Goal: Task Accomplishment & Management: Manage account settings

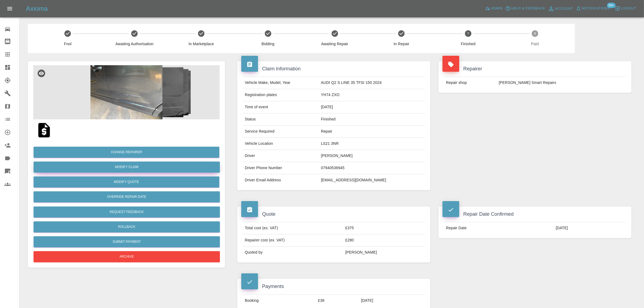
click at [131, 169] on link "Modify Claim" at bounding box center [127, 166] width 186 height 11
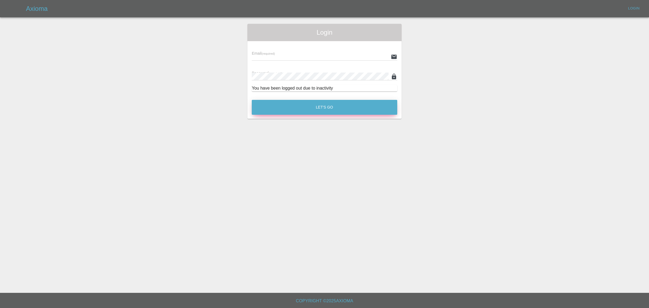
type input "bookkeeping@fifoaccounting.com"
click at [327, 112] on button "Let's Go" at bounding box center [324, 107] width 145 height 15
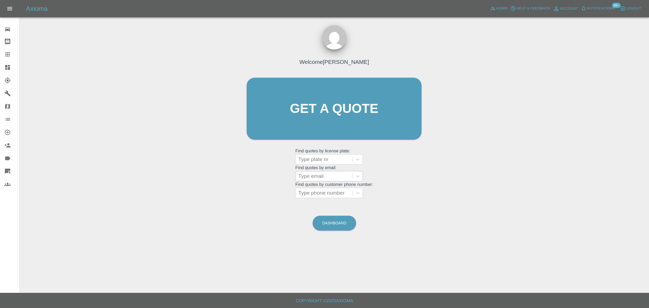
click at [302, 173] on div at bounding box center [324, 176] width 52 height 8
paste input "richardpulleyn@sky.com"
type input "richardpulleyn@sky.com"
click at [340, 191] on div "YH74 ZXO, Finished" at bounding box center [329, 189] width 68 height 11
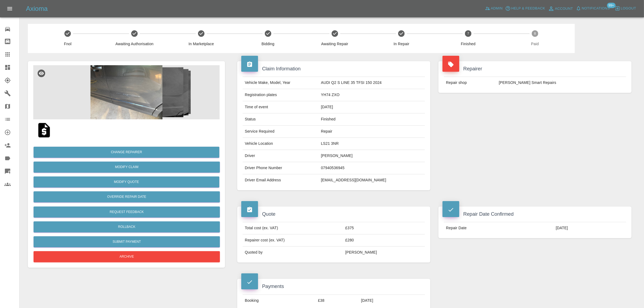
click at [141, 175] on div "Change Repairer Modify Claim Modify Quote Override Repair Date Request Feedback…" at bounding box center [126, 202] width 186 height 122
click at [135, 166] on link "Modify Claim" at bounding box center [127, 166] width 186 height 11
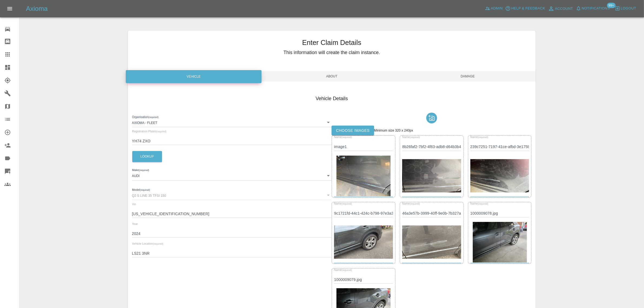
click at [339, 134] on label "Choose images" at bounding box center [353, 130] width 42 height 10
click at [0, 0] on input "Choose images" at bounding box center [0, 0] width 0 height 0
click at [461, 78] on span "Damage" at bounding box center [468, 76] width 136 height 10
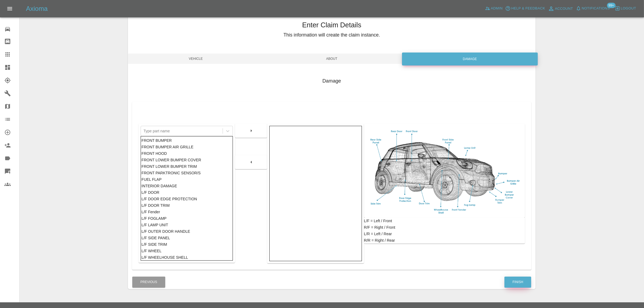
scroll to position [26, 0]
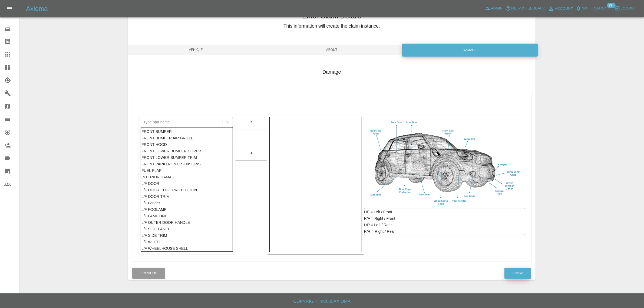
click at [519, 274] on button "Finish" at bounding box center [517, 272] width 27 height 11
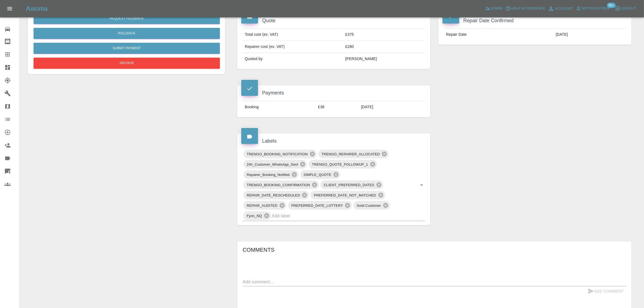
scroll to position [203, 0]
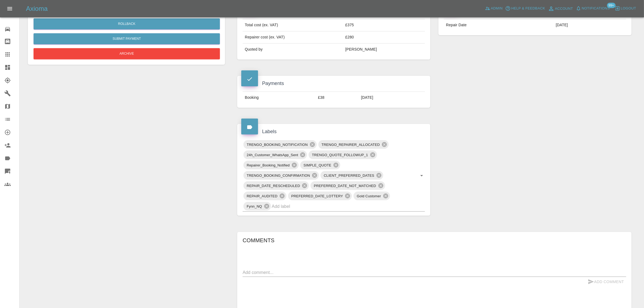
click at [299, 275] on textarea at bounding box center [434, 272] width 383 height 6
paste textarea "I’m sorry but in daylight the colour match is as shown in the attached photogra…"
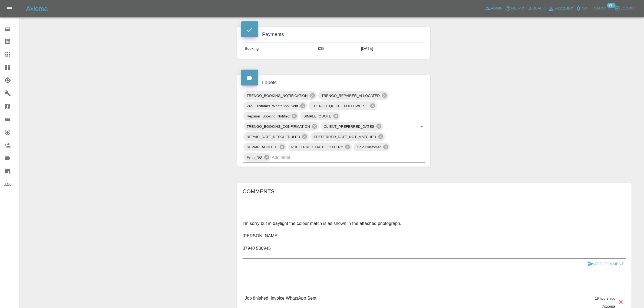
scroll to position [304, 0]
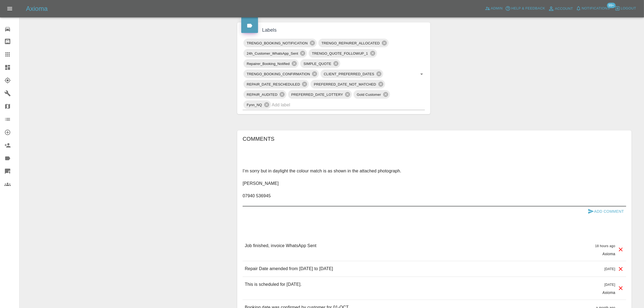
type textarea "I’m sorry but in daylight the colour match is as shown in the attached photogra…"
click at [602, 209] on button "Add Comment" at bounding box center [605, 211] width 41 height 10
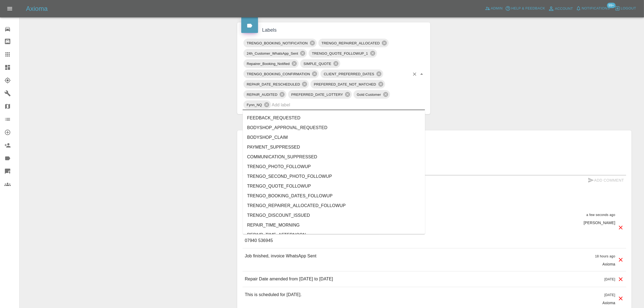
click at [367, 107] on input "text" at bounding box center [341, 105] width 138 height 8
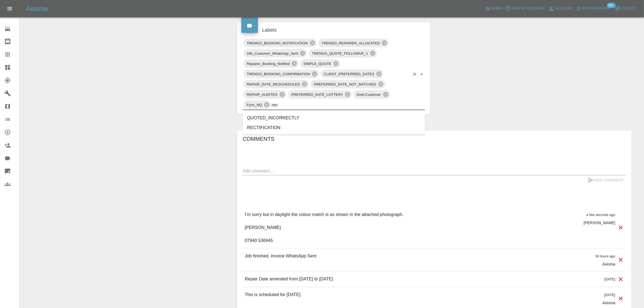
type input "rect"
click at [296, 124] on li "RECTIFICATION" at bounding box center [334, 128] width 182 height 10
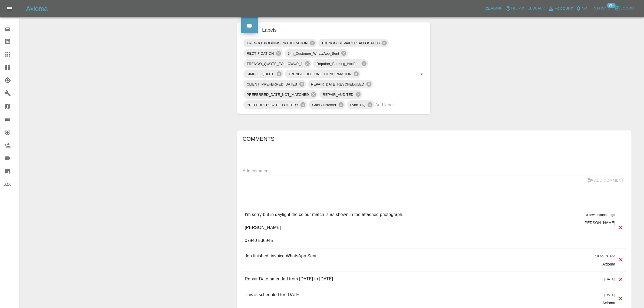
click at [10, 53] on icon at bounding box center [7, 54] width 6 height 6
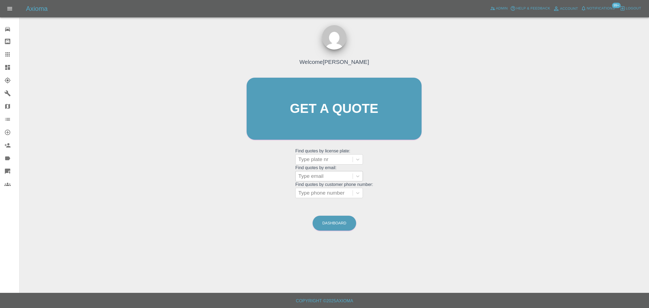
click at [307, 180] on div "Type email" at bounding box center [324, 176] width 57 height 10
paste input "fionajmartin59@hotmail.com"
type input "fionajmartin59@hotmail.co"
click at [308, 187] on div "VU24OLO HYUNDI, Awaiting Authorisation" at bounding box center [329, 192] width 68 height 17
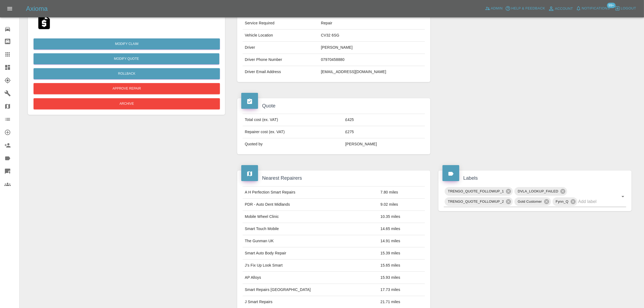
scroll to position [237, 0]
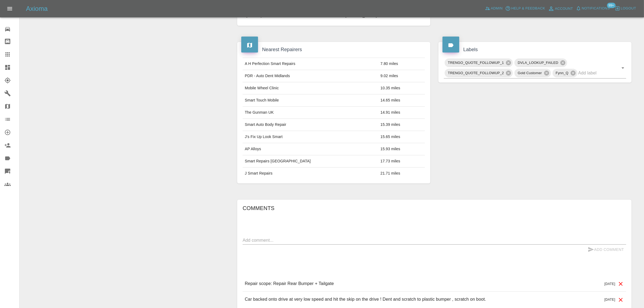
click at [311, 241] on textarea at bounding box center [434, 240] width 383 height 6
paste textarea "I am happy with the quote. I am not sure there is a dent that needs knocking ou…"
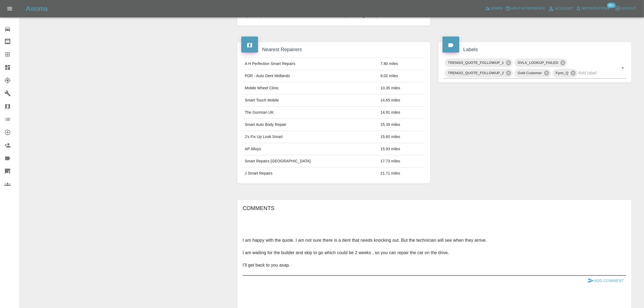
type textarea "I am happy with the quote. I am not sure there is a dent that needs knocking ou…"
click at [601, 284] on button "Add Comment" at bounding box center [605, 281] width 41 height 10
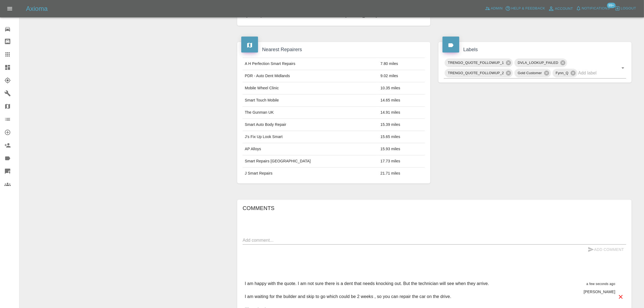
scroll to position [0, 0]
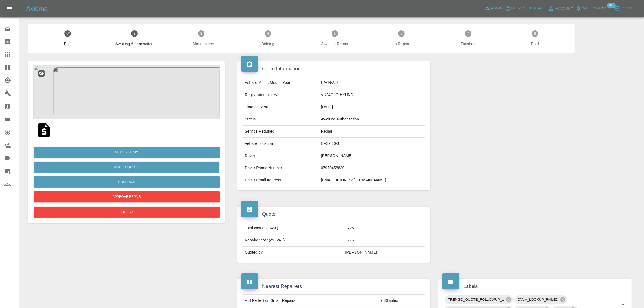
click at [142, 84] on img at bounding box center [126, 92] width 186 height 54
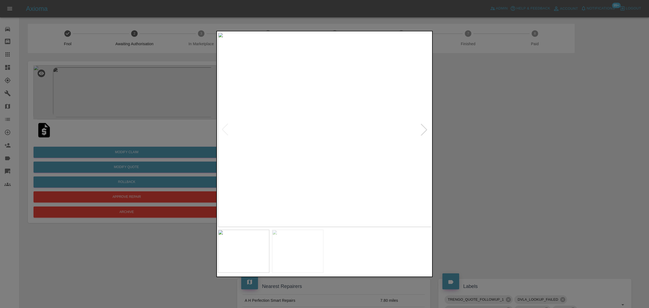
click at [425, 129] on div at bounding box center [424, 130] width 12 height 12
click at [425, 128] on img at bounding box center [325, 129] width 214 height 194
click at [473, 160] on div at bounding box center [324, 154] width 649 height 308
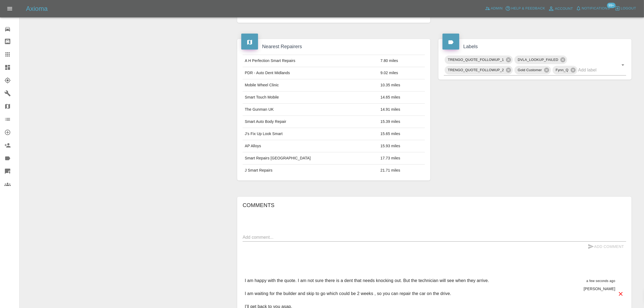
scroll to position [56, 0]
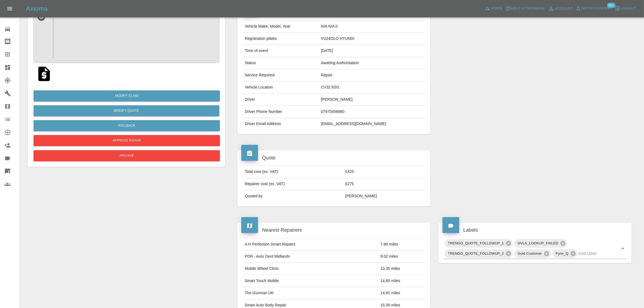
click at [8, 57] on icon at bounding box center [7, 54] width 6 height 6
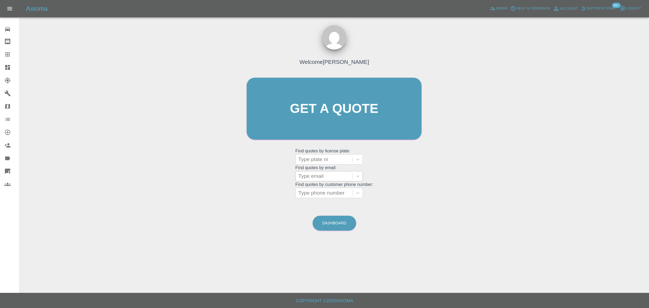
click at [329, 179] on div at bounding box center [324, 176] width 52 height 8
paste input "Andy.Davis@LTi-Metaltech.com"
type input "Andy.Davis@LTi-Metaltech.com"
click at [332, 188] on div "YE24DHO, Awaiting Repair" at bounding box center [329, 192] width 68 height 17
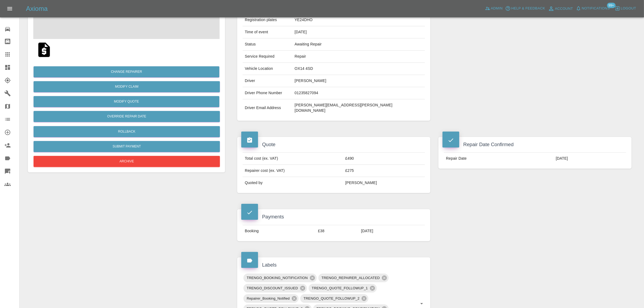
scroll to position [237, 0]
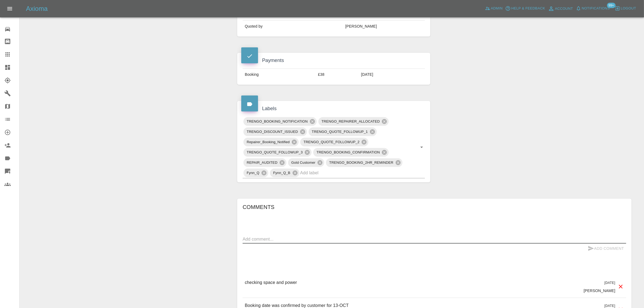
click at [294, 236] on textarea at bounding box center [434, 239] width 383 height 6
paste textarea "We will reserve you enough space around the car that is going to the repaired. …"
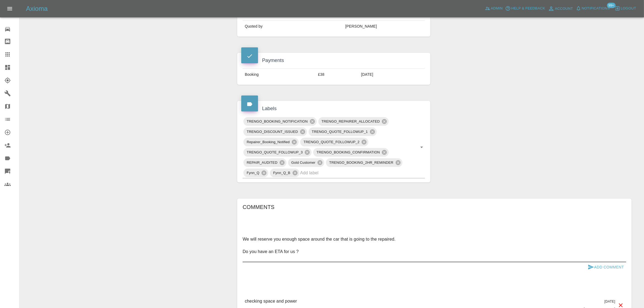
type textarea "We will reserve you enough space around the car that is going to the repaired. …"
click at [601, 262] on button "Add Comment" at bounding box center [605, 267] width 41 height 10
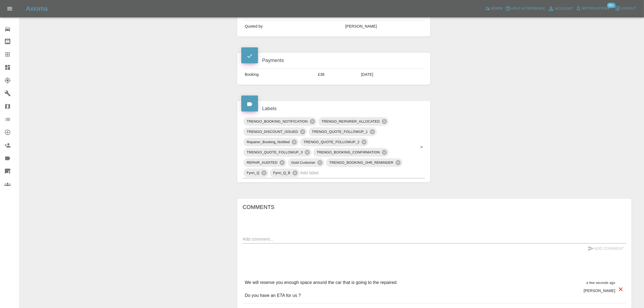
click at [5, 54] on icon at bounding box center [7, 54] width 4 height 4
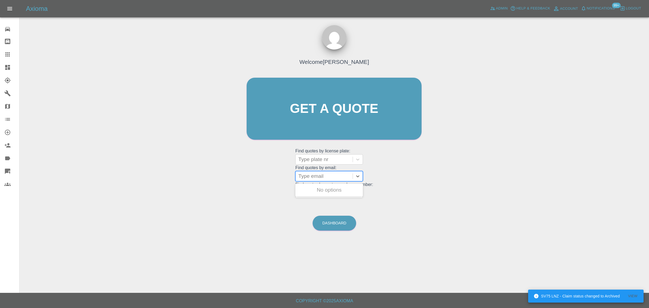
click at [313, 174] on div at bounding box center [324, 176] width 52 height 8
paste input "2270jen@gmail.com"
type input "2270jen@gmail.com"
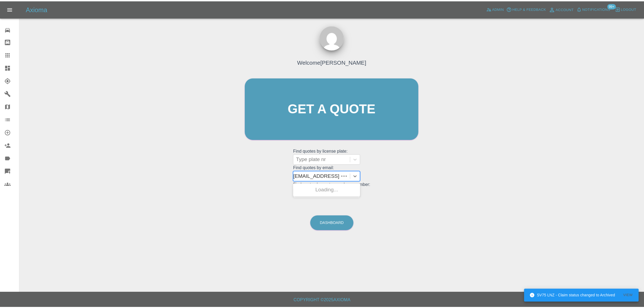
scroll to position [0, 0]
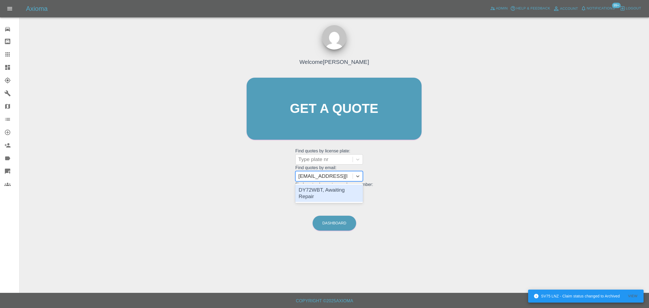
click at [306, 187] on div "DY72WBT, Awaiting Repair" at bounding box center [329, 192] width 68 height 17
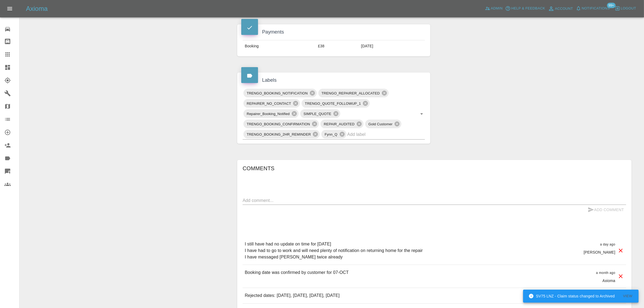
scroll to position [270, 0]
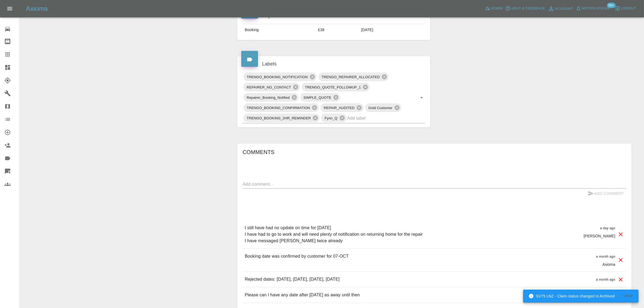
click at [343, 183] on textarea at bounding box center [434, 184] width 383 height 6
paste textarea "Good morning Imogen No they didn't arrive apparently now it's Aaron. They conta…"
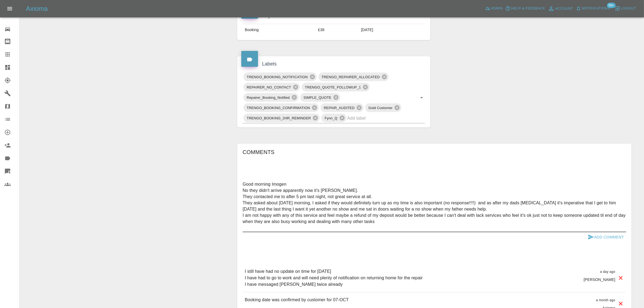
click at [594, 227] on textarea "Good morning Imogen No they didn't arrive apparently now it's Aaron. They conta…" at bounding box center [434, 206] width 383 height 50
type textarea "Good morning Imogen No they didn't arrive apparently now it's Aaron. They conta…"
click at [603, 238] on button "Add Comment" at bounding box center [605, 237] width 41 height 10
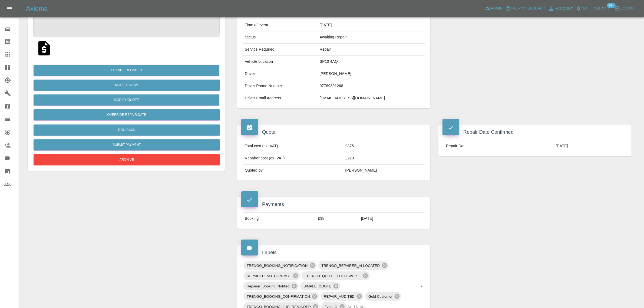
scroll to position [68, 0]
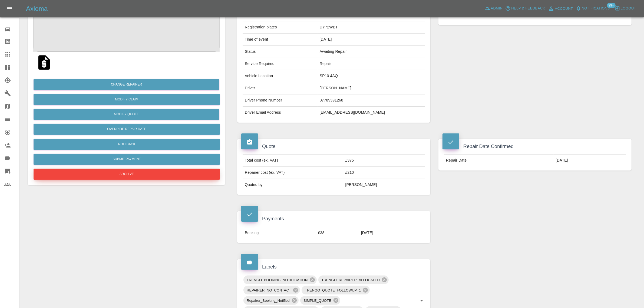
click at [156, 177] on button "Archive" at bounding box center [127, 173] width 186 height 11
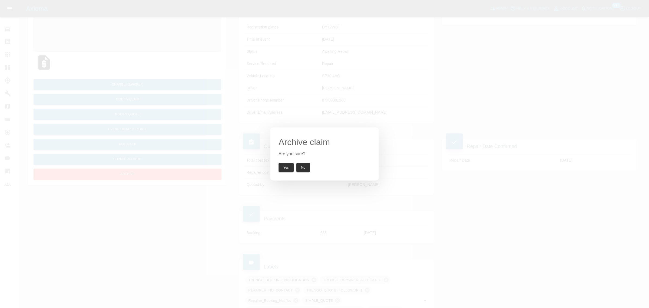
click at [287, 173] on div "Archive claim Are you sure? Yes No" at bounding box center [324, 153] width 108 height 53
click at [287, 170] on button "Yes" at bounding box center [286, 168] width 15 height 10
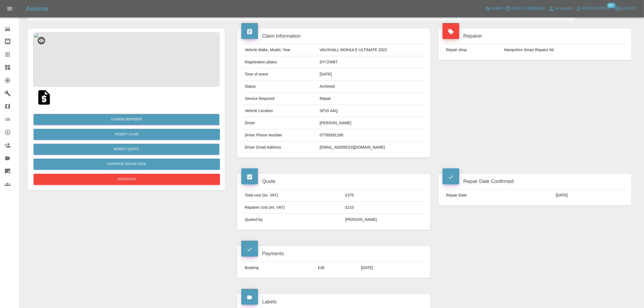
scroll to position [0, 0]
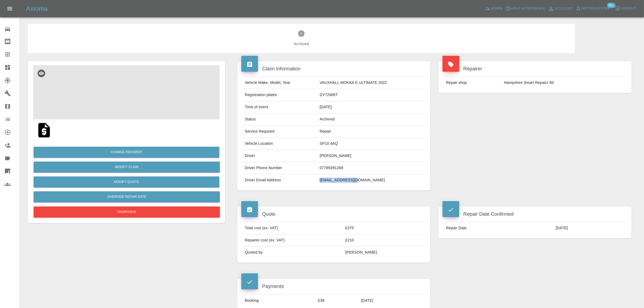
drag, startPoint x: 316, startPoint y: 179, endPoint x: 358, endPoint y: 174, distance: 42.2
click at [358, 174] on tr "Driver Email Address 2270jen@gmail.com" at bounding box center [334, 180] width 182 height 12
copy tr "2270jen@gmail.com"
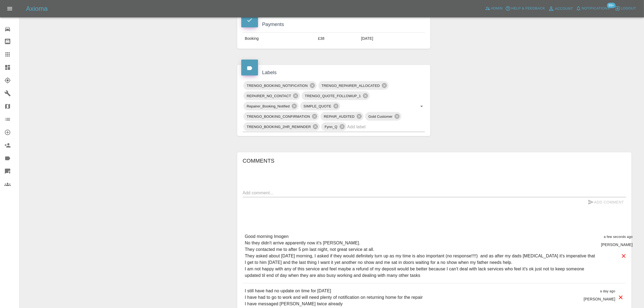
scroll to position [270, 0]
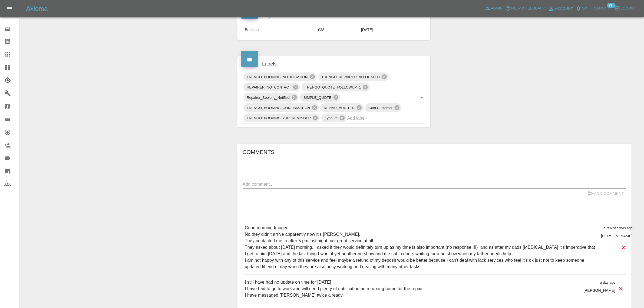
click at [268, 186] on textarea at bounding box center [434, 184] width 383 height 6
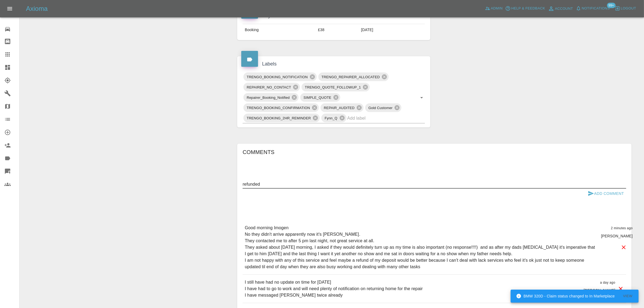
type textarea "refunded"
click at [606, 198] on button "Add Comment" at bounding box center [605, 193] width 41 height 10
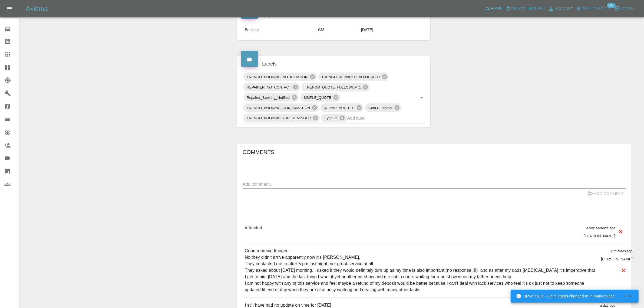
click at [11, 52] on div at bounding box center [11, 54] width 15 height 6
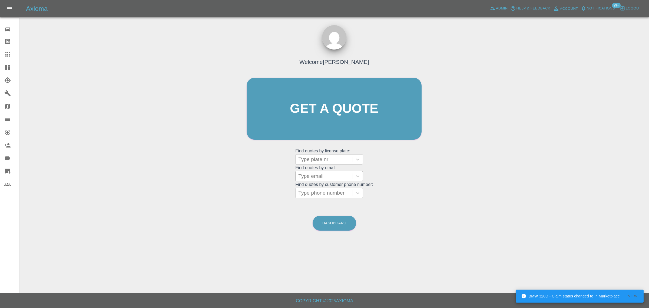
click at [342, 175] on div at bounding box center [324, 176] width 52 height 8
paste input "vivmiles@hotmail.co.uk"
type input "vivmiles@hotmail.co.uk"
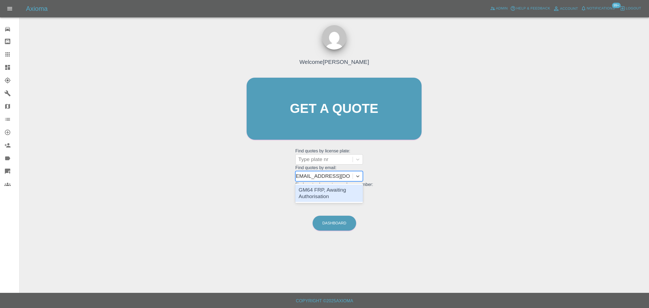
scroll to position [0, 1]
click at [337, 191] on div "GM64 FRP, Awaiting Authorisation" at bounding box center [329, 192] width 68 height 17
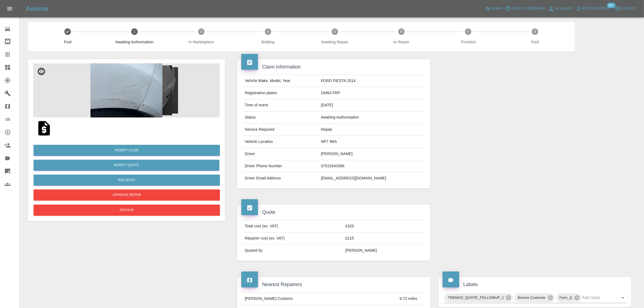
scroll to position [237, 0]
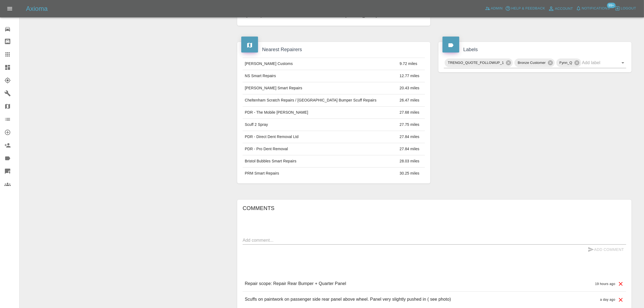
click at [295, 241] on textarea at bounding box center [434, 240] width 383 height 6
paste textarea "I’m also exploring a local repairer for an estimate, so will come back to you s…"
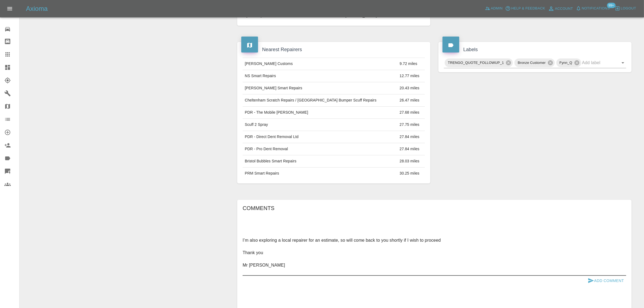
type textarea "I’m also exploring a local repairer for an estimate, so will come back to you s…"
click at [596, 280] on button "Add Comment" at bounding box center [605, 281] width 41 height 10
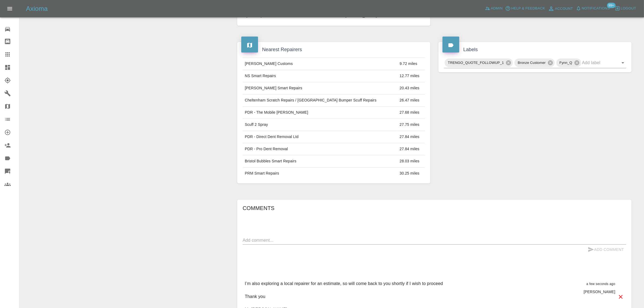
click at [12, 53] on div at bounding box center [11, 54] width 15 height 6
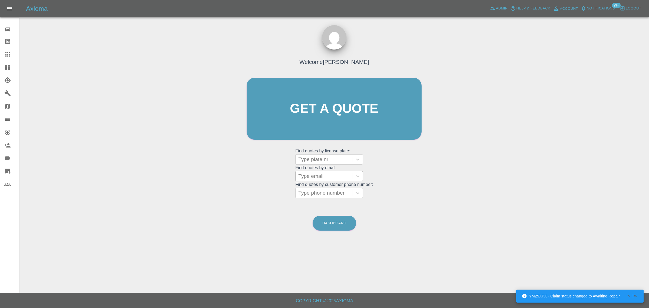
click at [321, 177] on div at bounding box center [324, 176] width 52 height 8
paste input "gi.maccioni@gmail.com"
type input "gi.maccioni@gmail.com"
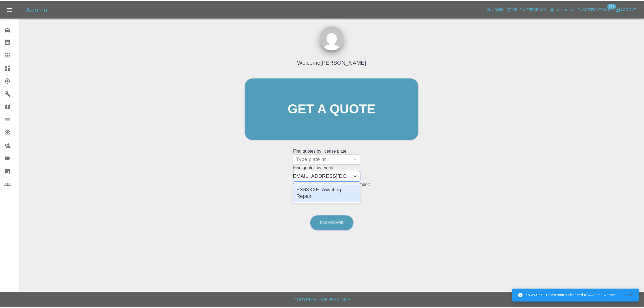
scroll to position [0, 2]
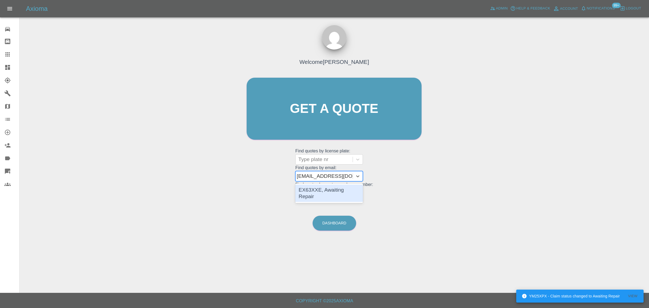
click at [322, 186] on div "EX63XXE, Awaiting Repair" at bounding box center [329, 192] width 68 height 17
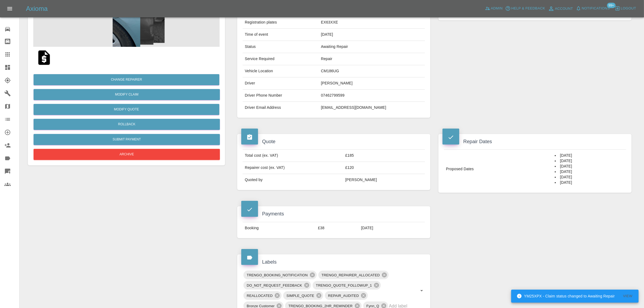
scroll to position [237, 0]
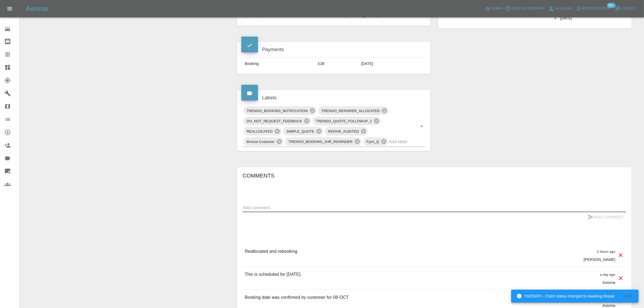
click at [304, 210] on textarea at bounding box center [434, 207] width 383 height 6
paste textarea "Hello, Please proceed with the £38 refund. Thank you, Giovanni"
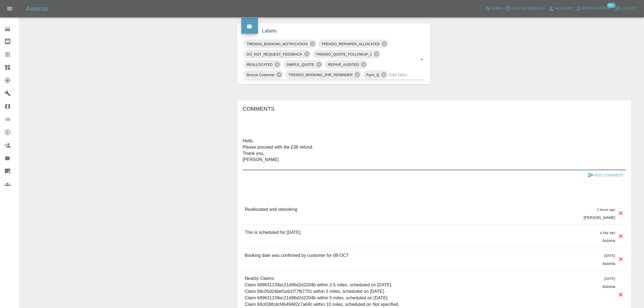
scroll to position [304, 0]
type textarea "Hello, Please proceed with the £38 refund. Thank you, Giovanni"
click at [618, 173] on button "Add Comment" at bounding box center [605, 174] width 41 height 10
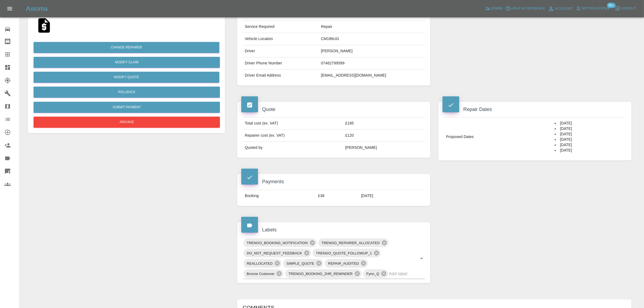
scroll to position [101, 0]
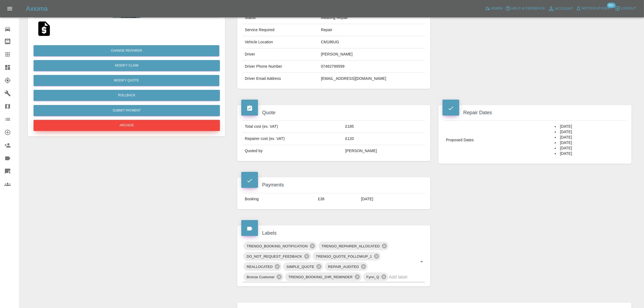
click at [147, 126] on button "Archive" at bounding box center [127, 125] width 186 height 11
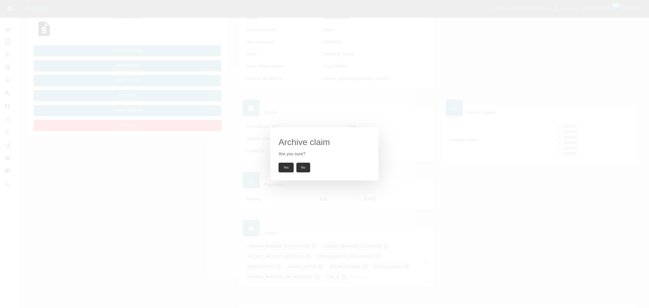
click at [287, 174] on div "Archive claim Are you sure? Yes No" at bounding box center [324, 153] width 108 height 53
click at [287, 168] on button "Yes" at bounding box center [286, 168] width 15 height 10
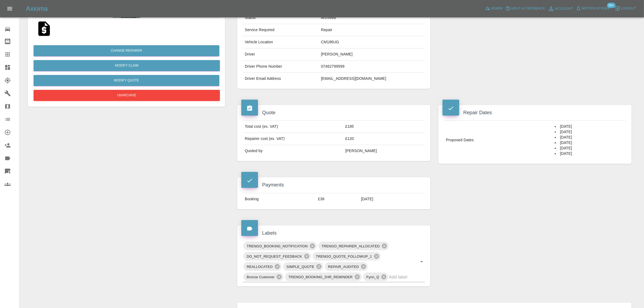
scroll to position [0, 0]
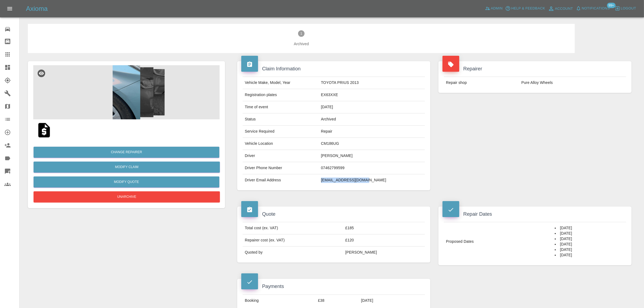
drag, startPoint x: 339, startPoint y: 180, endPoint x: 384, endPoint y: 176, distance: 45.6
click at [384, 176] on td "gi.maccioni@gmail.com" at bounding box center [372, 180] width 106 height 12
copy td "gi.maccioni@gmail.com"
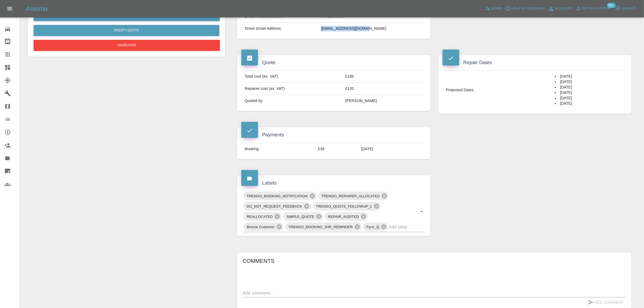
scroll to position [237, 0]
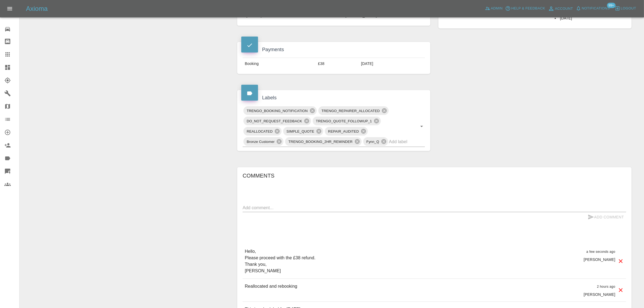
click at [332, 209] on textarea at bounding box center [434, 207] width 383 height 6
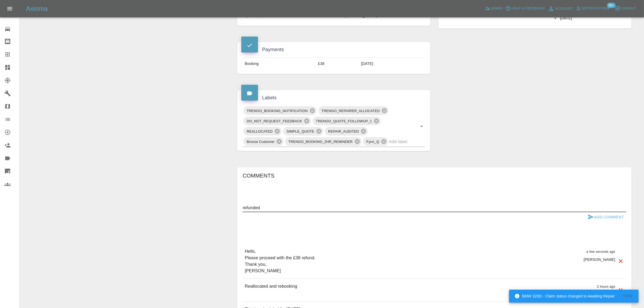
type textarea "refunded"
click at [613, 221] on button "Add Comment" at bounding box center [605, 217] width 41 height 10
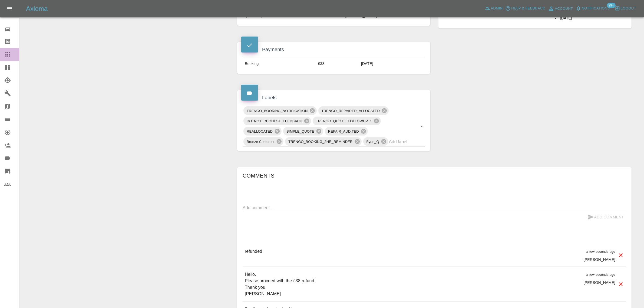
click at [15, 56] on div at bounding box center [11, 54] width 15 height 6
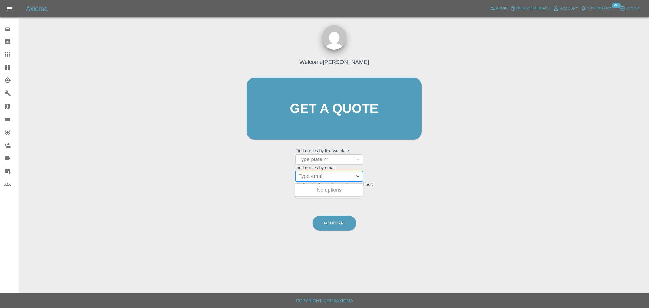
click at [325, 176] on div at bounding box center [324, 176] width 52 height 8
paste input "mdd2v@yahoo.co.uk"
type input "mdd2v@yahoo.co.uk"
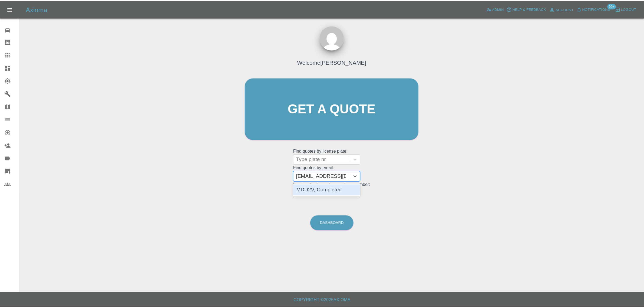
scroll to position [0, 0]
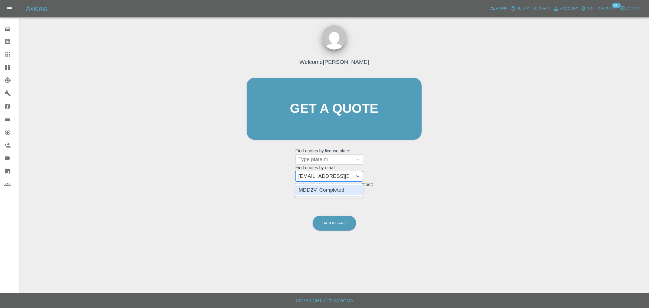
click at [328, 187] on div "MDD2V, Completed" at bounding box center [329, 189] width 68 height 11
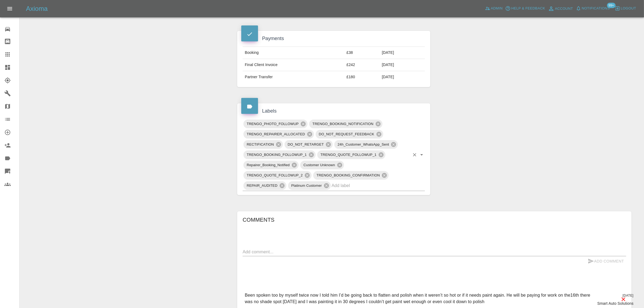
scroll to position [304, 0]
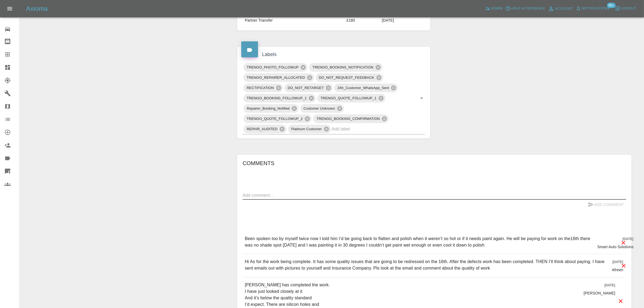
click at [317, 196] on textarea at bounding box center [434, 195] width 383 height 6
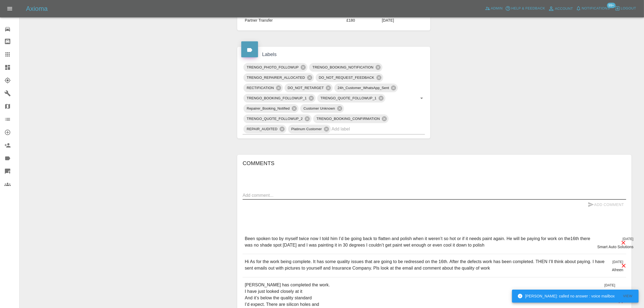
paste textarea "Good morning. I have had the Smart Repair done on my car by Tommy and he has po…"
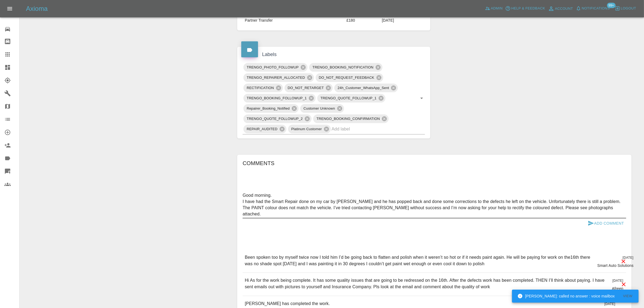
type textarea "Good morning. I have had the Smart Repair done on my car by Tommy and he has po…"
click at [593, 223] on icon "submit" at bounding box center [591, 223] width 6 height 6
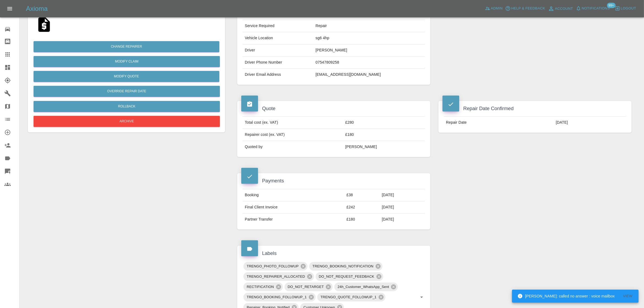
scroll to position [101, 0]
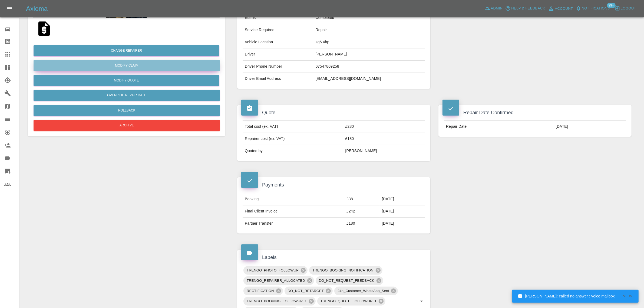
click at [141, 65] on link "Modify Claim" at bounding box center [127, 65] width 186 height 11
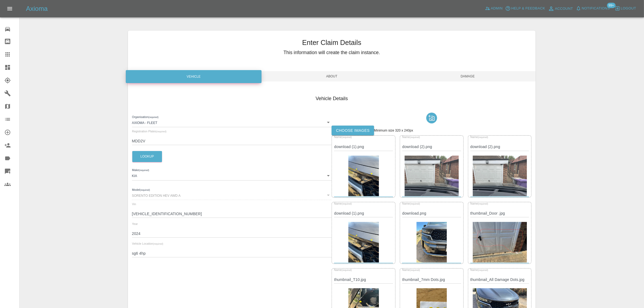
click at [346, 127] on label "Choose images" at bounding box center [353, 130] width 42 height 10
click at [0, 0] on input "Choose images" at bounding box center [0, 0] width 0 height 0
click at [463, 78] on span "Damage" at bounding box center [468, 76] width 136 height 10
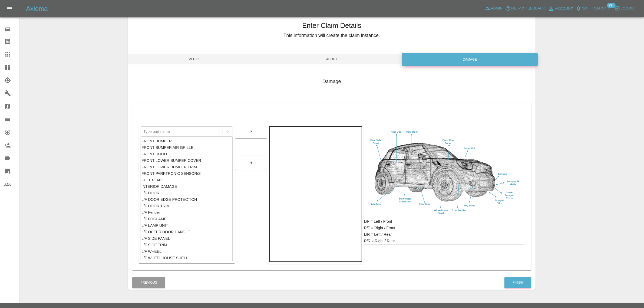
scroll to position [26, 0]
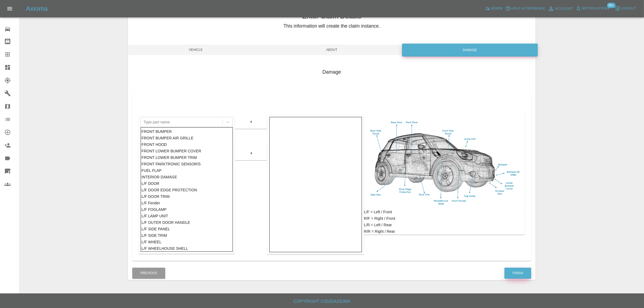
click at [513, 269] on button "Finish" at bounding box center [517, 272] width 27 height 11
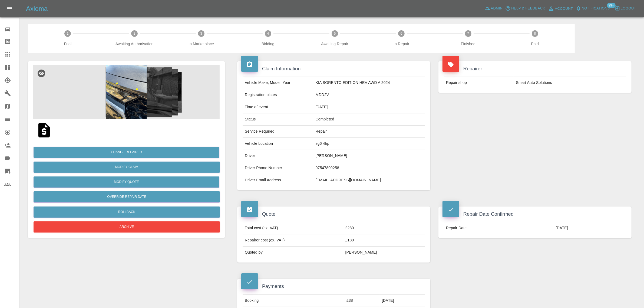
click at [7, 56] on icon at bounding box center [7, 54] width 6 height 6
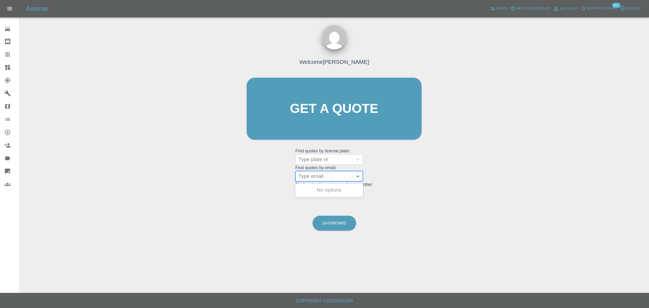
click at [332, 175] on div at bounding box center [324, 176] width 52 height 8
paste input "jonathan_culley@hotmail.com"
type input "jonathan_culley@hotmail.com"
click at [323, 199] on div "BG25OSJ, Awaiting Authorisation" at bounding box center [329, 192] width 68 height 17
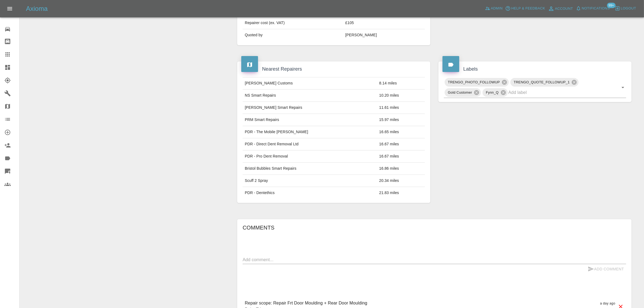
scroll to position [304, 0]
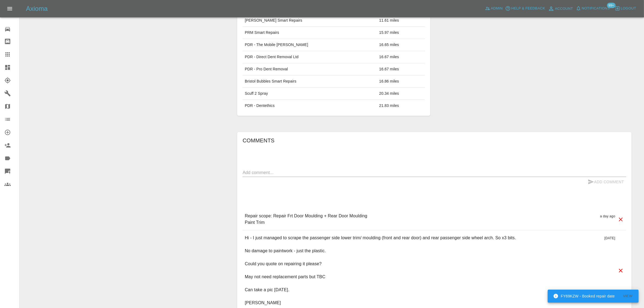
scroll to position [135, 0]
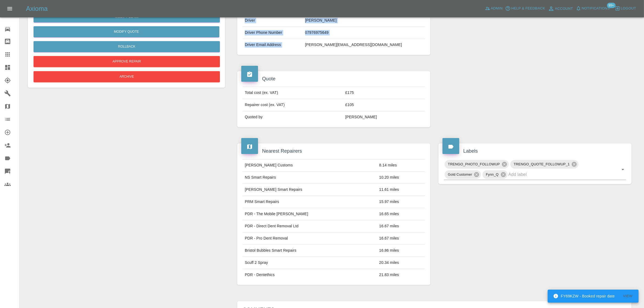
drag, startPoint x: 319, startPoint y: 48, endPoint x: 388, endPoint y: 52, distance: 68.8
copy tbody "Vehicle Make, Model, Year PEUGEOT 2008 GT 136 MHEV 2025 Registration plates BG2…"
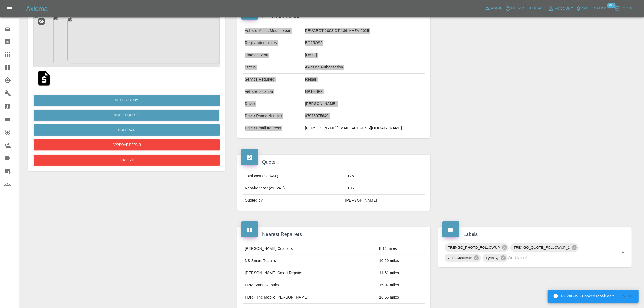
scroll to position [0, 0]
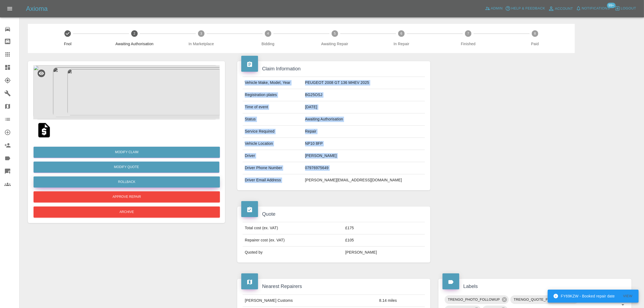
click at [128, 183] on button "Rollback" at bounding box center [127, 181] width 186 height 11
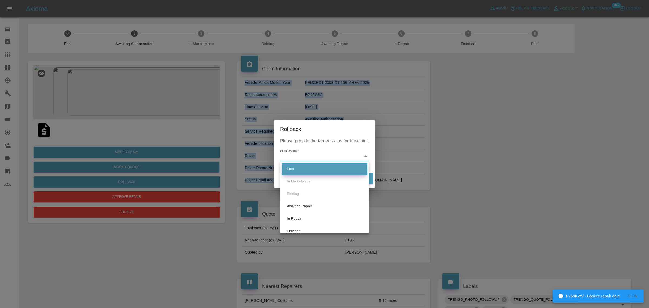
click at [296, 172] on li "Fnol" at bounding box center [324, 169] width 86 height 12
type input "fnol"
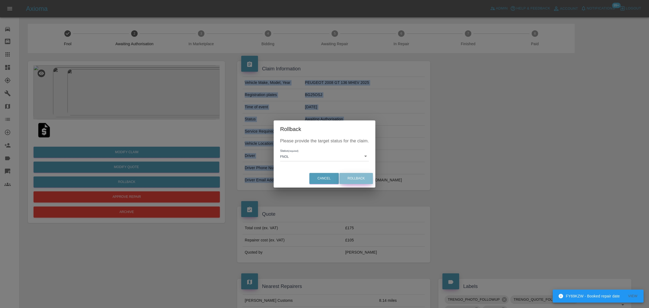
click at [352, 177] on button "Rollback" at bounding box center [356, 178] width 34 height 11
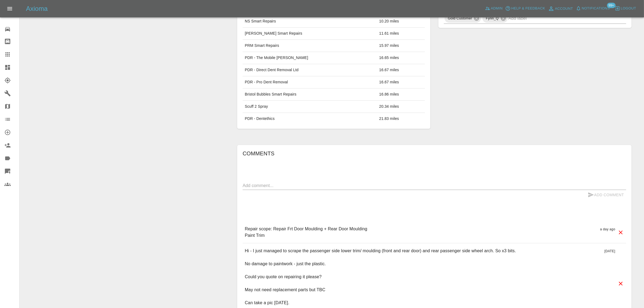
scroll to position [356, 0]
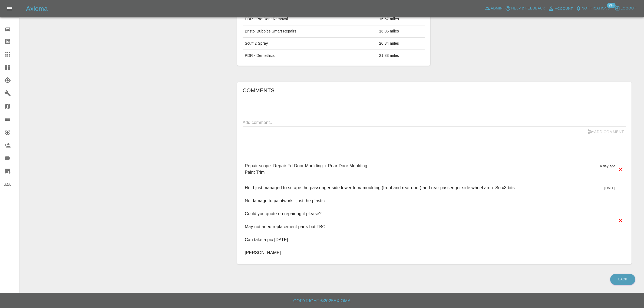
click at [289, 125] on textarea at bounding box center [434, 122] width 383 height 6
click at [365, 122] on textarea at bounding box center [434, 122] width 383 height 6
paste textarea "Would you mind calling me re the quote? The scratches are on the plastic mouldi…"
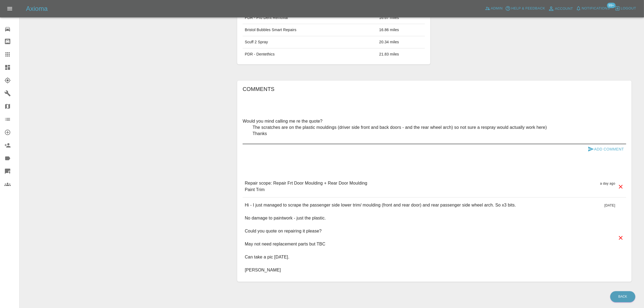
type textarea "Would you mind calling me re the quote? The scratches are on the plastic mouldi…"
click at [599, 152] on button "Add Comment" at bounding box center [605, 149] width 41 height 10
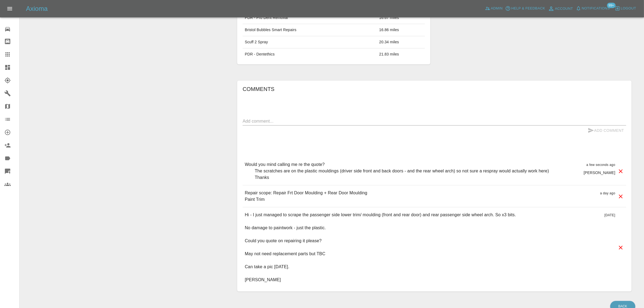
click at [290, 117] on div "Comments x Add Comment Would you mind calling me re the quote? The scratches ar…" at bounding box center [434, 186] width 383 height 203
click at [289, 121] on textarea at bounding box center [434, 121] width 383 height 6
paste textarea "Noted thank you, think you just needed to add the rear wheel arch moulding scra…"
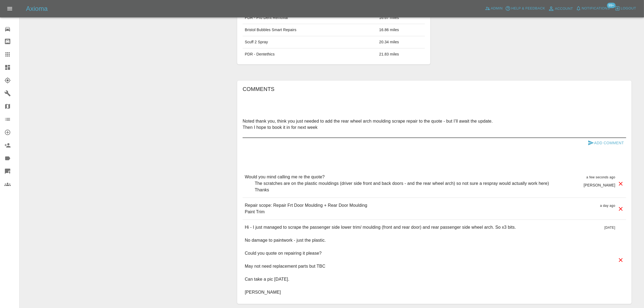
type textarea "Noted thank you, think you just needed to add the rear wheel arch moulding scra…"
click at [611, 144] on button "Add Comment" at bounding box center [605, 143] width 41 height 10
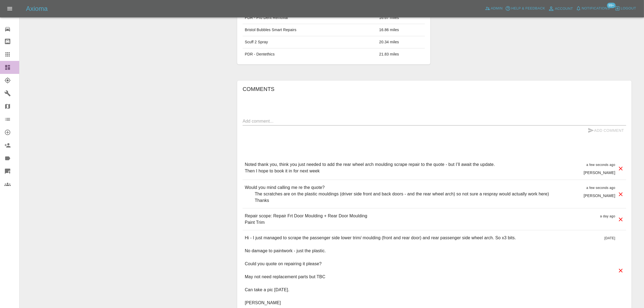
click at [10, 61] on link "Dashboard" at bounding box center [9, 67] width 19 height 13
click at [4, 55] on link "Claims" at bounding box center [9, 54] width 19 height 13
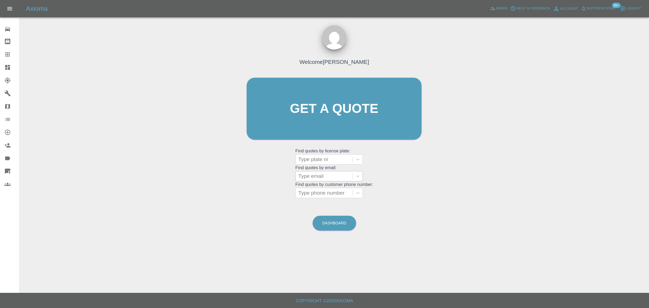
click at [315, 172] on div "Type email" at bounding box center [324, 176] width 57 height 10
paste input "dodda20@gmail.com"
type input "dodda20@gmail.com"
click at [320, 191] on div "DC66ZXU, Awaiting Repair" at bounding box center [329, 192] width 68 height 17
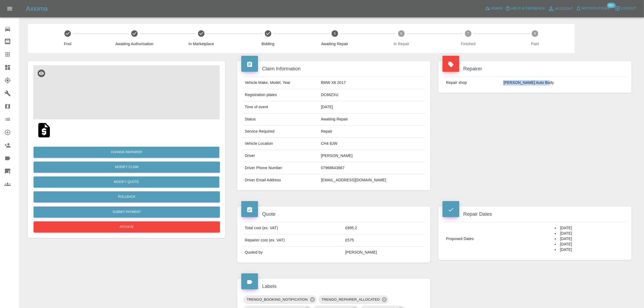
drag, startPoint x: 508, startPoint y: 82, endPoint x: 558, endPoint y: 87, distance: 49.7
click at [558, 87] on tr "Repair shop Mike Murray Auto Body" at bounding box center [535, 83] width 182 height 12
copy tr "Mike Murray Auto Body"
click at [10, 50] on link "Claims" at bounding box center [9, 54] width 19 height 13
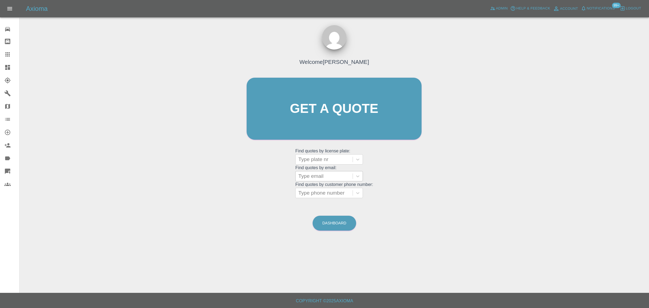
click at [336, 179] on div at bounding box center [324, 176] width 52 height 8
paste input "dodda20@gmail.com"
type input "dodda20@gmail.com"
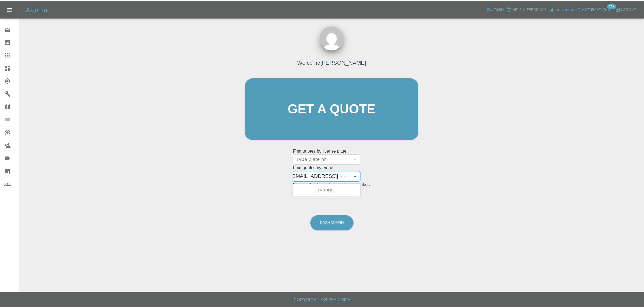
scroll to position [0, 0]
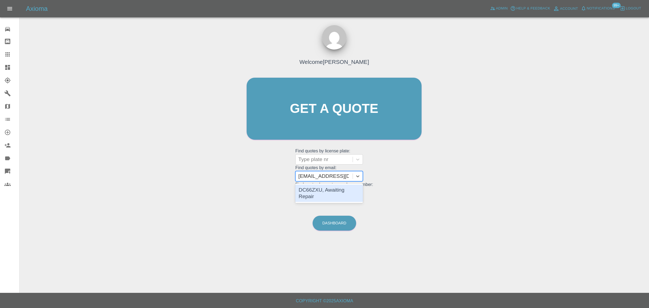
click at [328, 189] on div "DC66ZXU, Awaiting Repair" at bounding box center [329, 192] width 68 height 17
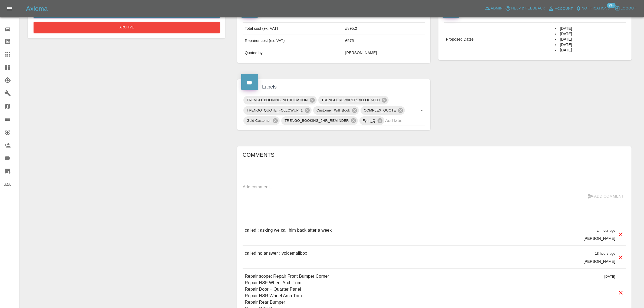
scroll to position [203, 0]
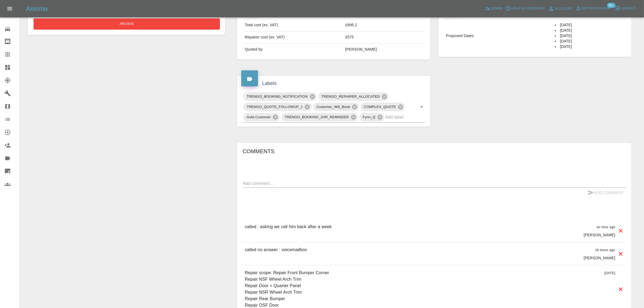
click at [330, 187] on div "x" at bounding box center [434, 183] width 383 height 9
paste textarea "My Name is Fady Morris. Phone number 07968643667. Email dodda20@gmail.com <mail…"
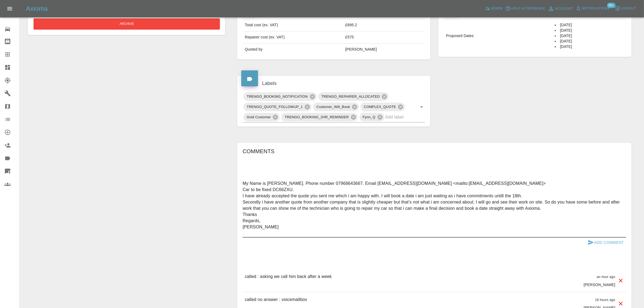
type textarea "My Name is Fady Morris. Phone number 07968643667. Email dodda20@gmail.com <mail…"
click at [610, 244] on button "Add Comment" at bounding box center [605, 242] width 41 height 10
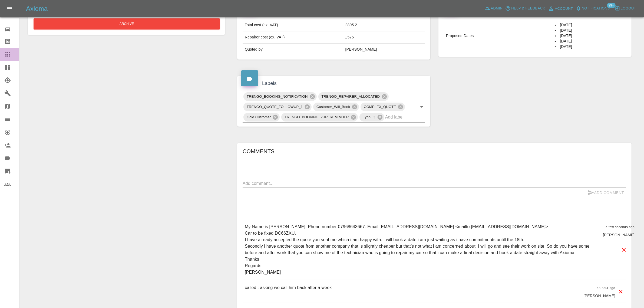
click at [11, 58] on link "Claims" at bounding box center [9, 54] width 19 height 13
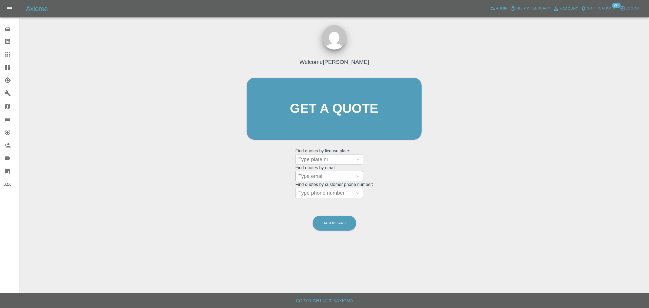
click at [314, 176] on div at bounding box center [324, 176] width 52 height 8
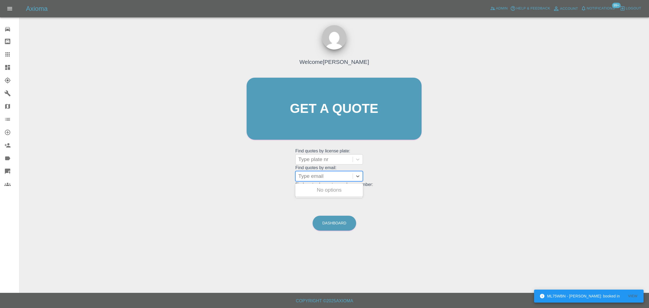
paste input "kyn.pomlett@pm.me"
type input "kyn.pomlett@pm.me"
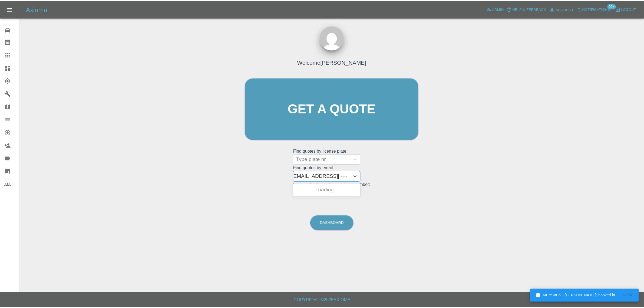
scroll to position [0, 0]
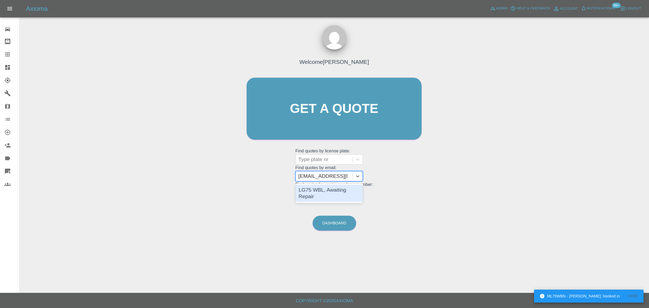
click at [311, 187] on div "LG75 WBL, Awaiting Repair" at bounding box center [329, 192] width 68 height 17
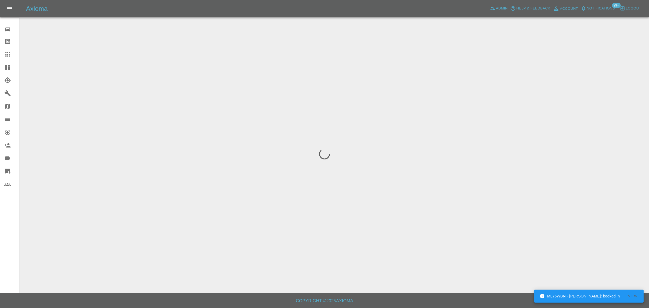
click at [12, 213] on div "0 Repair home Bodyshop home Claims Dashboard Explorer Garages Map Organization …" at bounding box center [9, 154] width 19 height 308
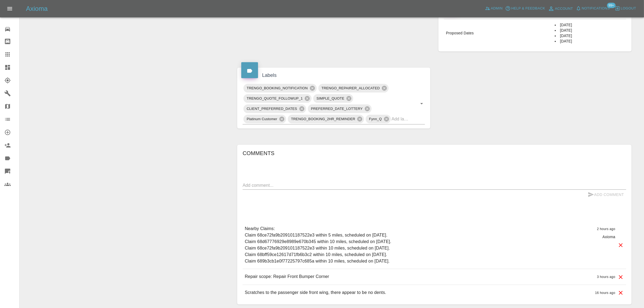
scroll to position [308, 0]
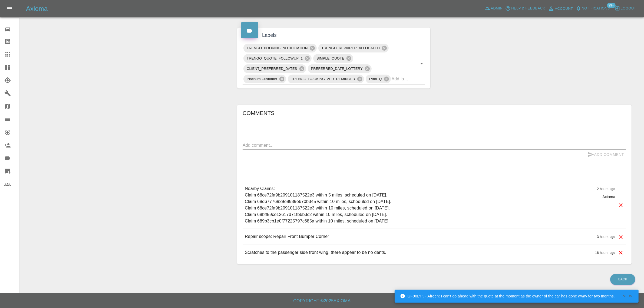
click at [333, 148] on textarea at bounding box center [434, 145] width 383 height 6
paste textarea "I’d like to book and pay the booking fee however Stripe will not accept my post…"
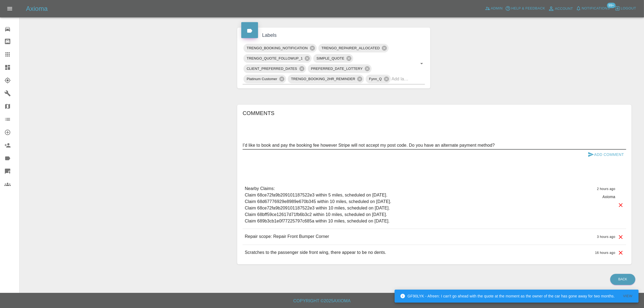
type textarea "I’d like to book and pay the booking fee however Stripe will not accept my post…"
click at [605, 150] on button "Add Comment" at bounding box center [605, 155] width 41 height 10
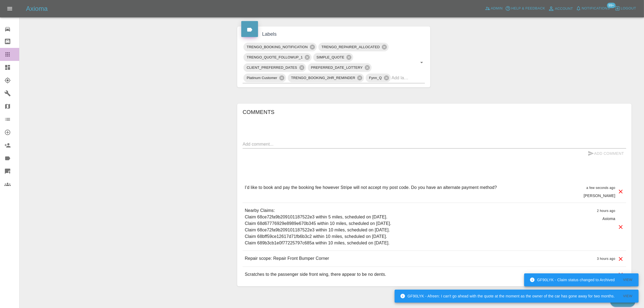
click at [13, 53] on div at bounding box center [11, 54] width 15 height 6
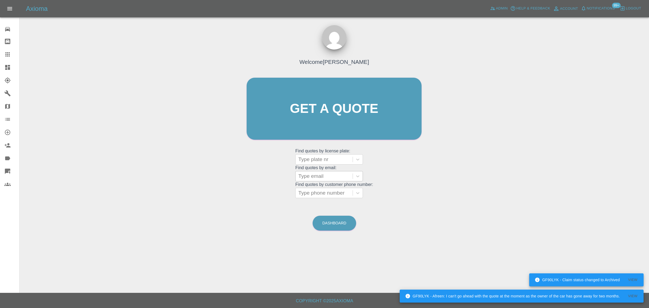
click at [306, 176] on div at bounding box center [324, 176] width 52 height 8
paste input "briankruger1952@gmail.com"
type input "briankruger1952@gmail.com"
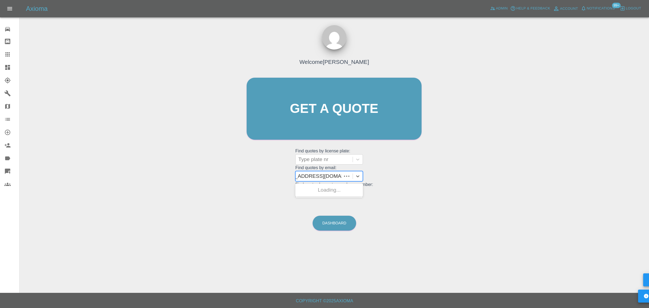
scroll to position [0, 12]
click at [320, 191] on div "YC65ZKT, Fnol" at bounding box center [329, 189] width 68 height 11
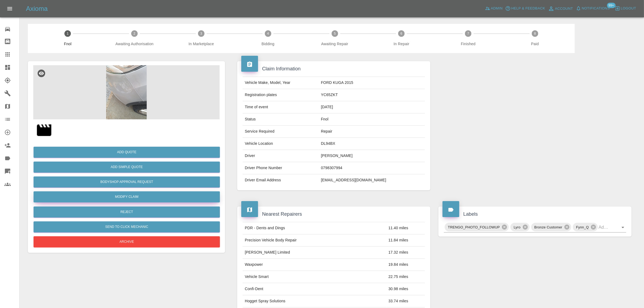
click at [120, 197] on link "Modify Claim" at bounding box center [127, 196] width 186 height 11
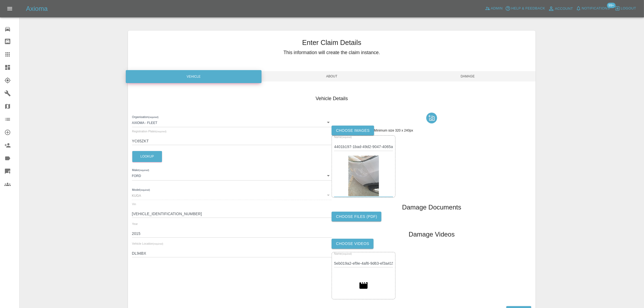
click at [341, 130] on label "Choose images" at bounding box center [353, 130] width 42 height 10
click at [0, 0] on input "Choose images" at bounding box center [0, 0] width 0 height 0
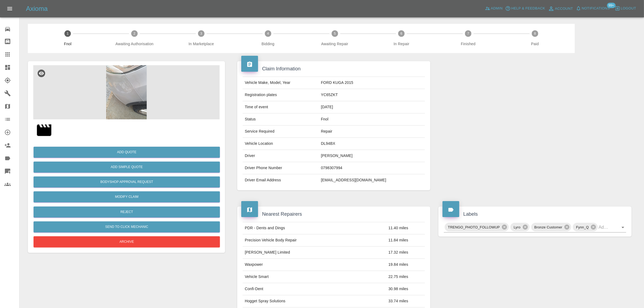
click at [4, 55] on icon at bounding box center [7, 54] width 6 height 6
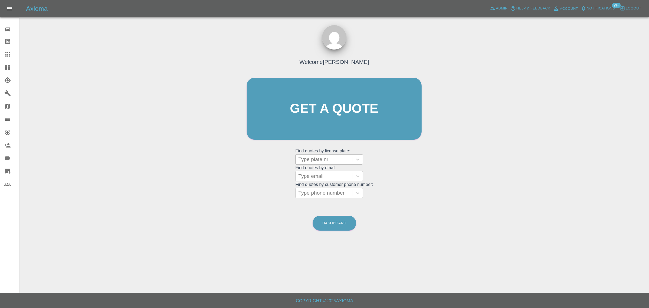
click at [306, 160] on div at bounding box center [324, 159] width 52 height 8
paste input "YK70NKH"
type input "YK70NKH"
click at [309, 170] on div "YK70NKH, Paid" at bounding box center [329, 173] width 68 height 11
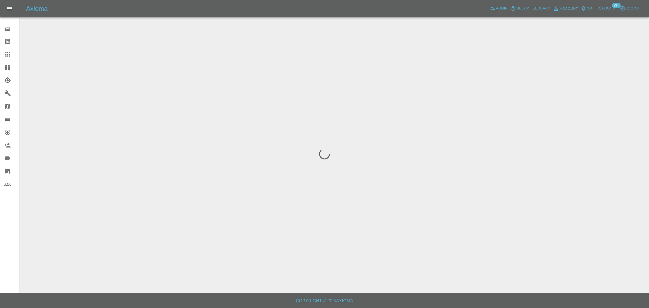
click at [9, 213] on div "0 Repair home Bodyshop home Claims Dashboard Explorer Garages Map Organization …" at bounding box center [9, 154] width 19 height 308
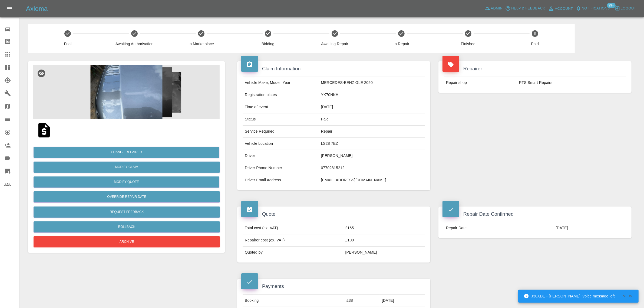
click at [4, 54] on icon at bounding box center [7, 54] width 6 height 6
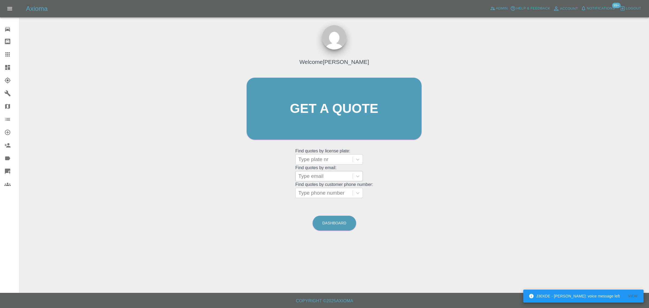
click at [316, 172] on div at bounding box center [324, 176] width 52 height 8
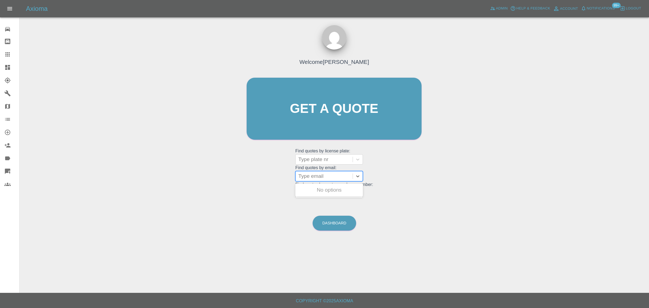
paste input "riyasali.kallayi@gmail.com"
type input "riyasali.kallayi@gmail.com"
click at [306, 198] on div "MW70JHF, Awaiting Authorisation" at bounding box center [329, 192] width 68 height 17
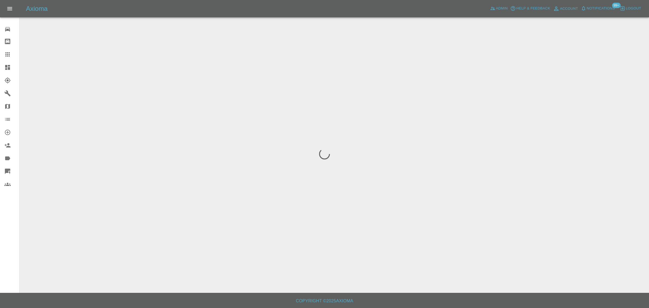
click at [11, 240] on div "0 Repair home Bodyshop home Claims Dashboard Explorer Garages Map Organization …" at bounding box center [9, 154] width 19 height 308
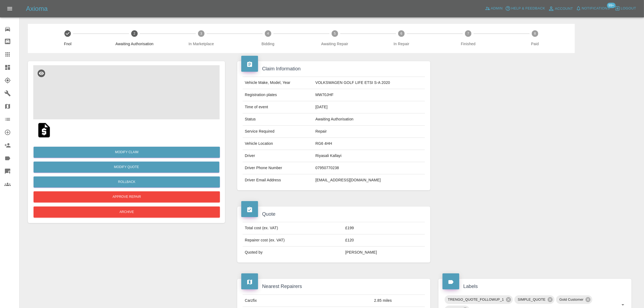
click at [141, 92] on img at bounding box center [126, 92] width 186 height 54
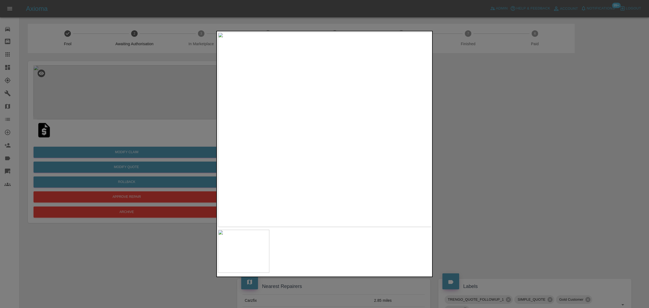
click at [482, 129] on div at bounding box center [324, 154] width 649 height 308
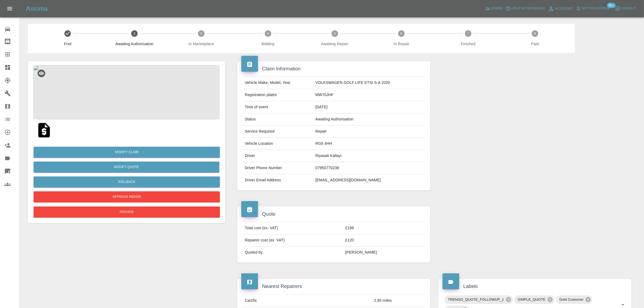
click at [9, 56] on icon at bounding box center [7, 54] width 4 height 4
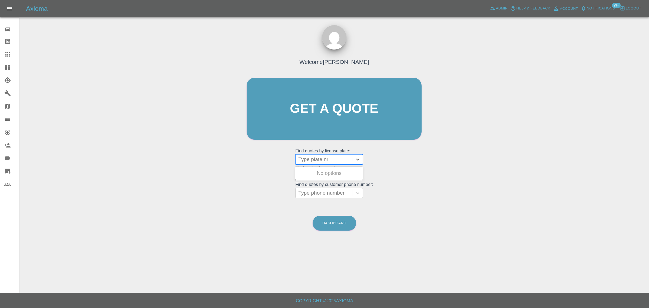
click at [314, 160] on div at bounding box center [324, 159] width 52 height 8
paste input "KM25GPO"
click at [313, 160] on input "KM25GPO" at bounding box center [311, 159] width 26 height 6
type input "KM25 GPO"
click at [252, 190] on div "Welcome Saleem Anwar Get a quote Get a quote Find quotes by license plate: Type…" at bounding box center [334, 118] width 186 height 163
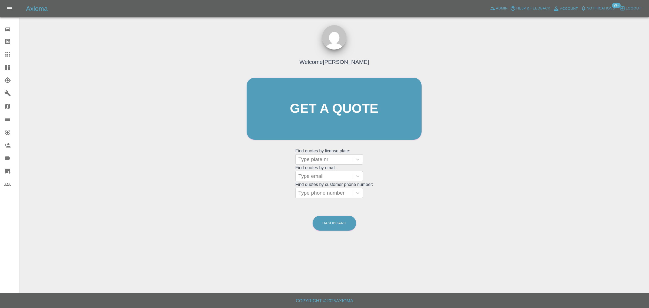
click at [9, 57] on icon at bounding box center [7, 54] width 6 height 6
click at [314, 176] on div at bounding box center [324, 176] width 52 height 8
paste input "julie-jane@hotmail.co.uk"
type input "julie-jane@hotmail.co.u"
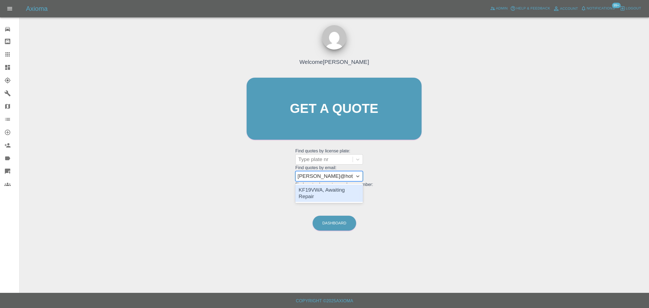
click at [332, 190] on div "KF19VWA, Awaiting Repair" at bounding box center [329, 192] width 68 height 17
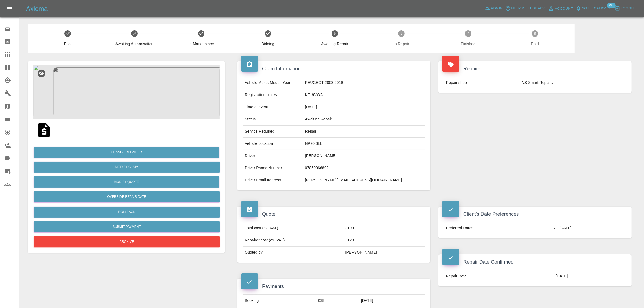
click at [353, 19] on div at bounding box center [332, 14] width 616 height 17
drag, startPoint x: 518, startPoint y: 80, endPoint x: 547, endPoint y: 84, distance: 28.9
click at [547, 84] on tr "Repair shop NS Smart Repairs" at bounding box center [535, 83] width 182 height 12
copy tr "NS Smart Rep"
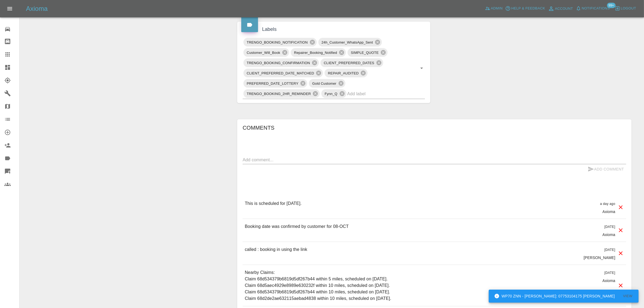
scroll to position [338, 0]
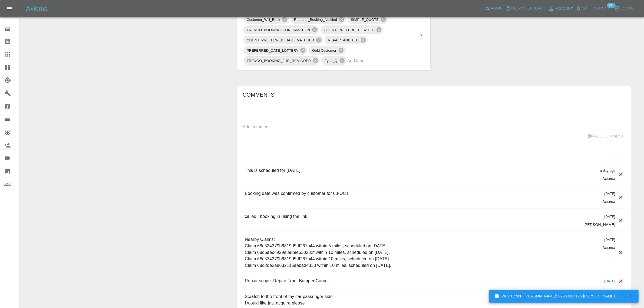
click at [304, 127] on textarea at bounding box center [434, 127] width 383 height 6
paste textarea "Good morning I.m having my car done today by Nathan but I have not heard anythi…"
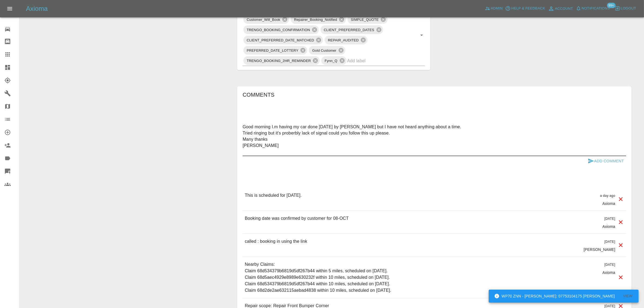
type textarea "Good morning I.m having my car done today by Nathan but I have not heard anythi…"
click at [598, 163] on button "Add Comment" at bounding box center [605, 161] width 41 height 10
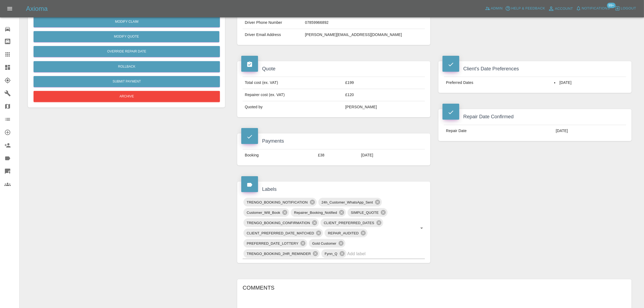
scroll to position [135, 0]
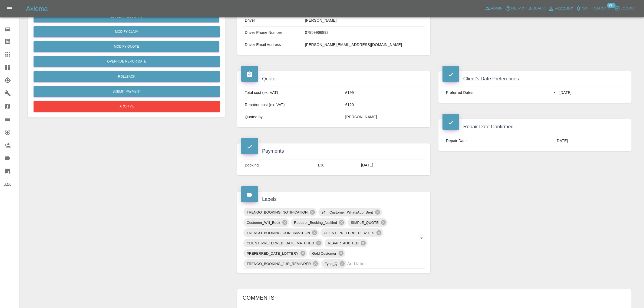
click at [5, 53] on icon at bounding box center [7, 54] width 6 height 6
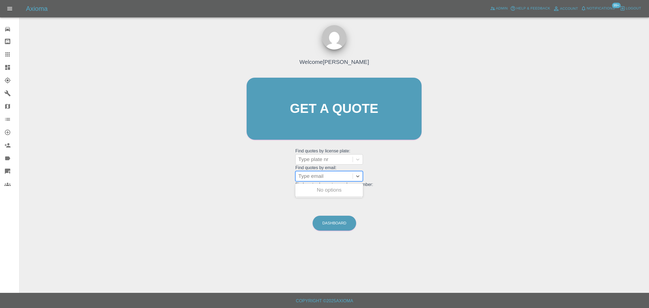
click at [323, 179] on div at bounding box center [324, 176] width 52 height 8
paste input "johnmcmichael1996@gmail.com"
type input "johnmcmichael1996@gmail.co"
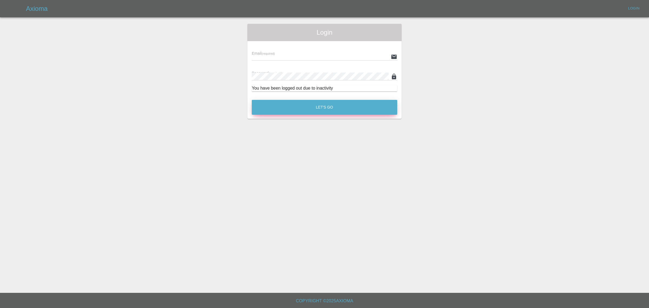
type input "[EMAIL_ADDRESS][DOMAIN_NAME]"
click at [309, 110] on button "Let's Go" at bounding box center [324, 107] width 145 height 15
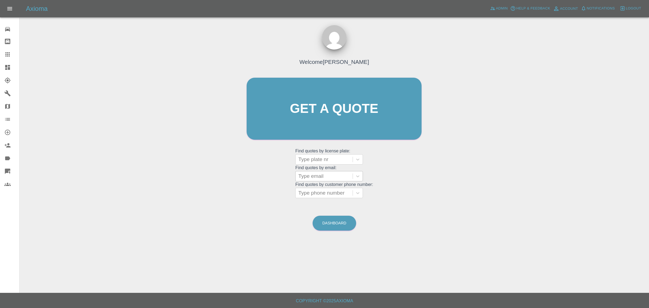
click at [319, 178] on div at bounding box center [324, 176] width 52 height 8
paste input "johnmcmichael1996@gmail.com"
type input "johnmcmichael1"
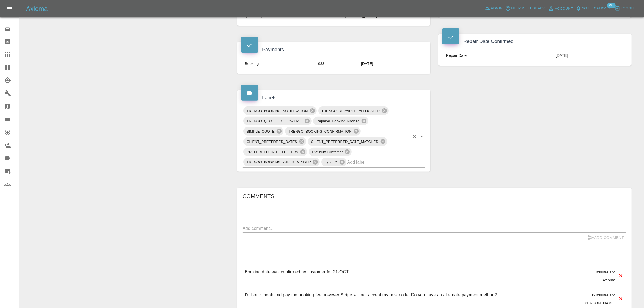
scroll to position [270, 0]
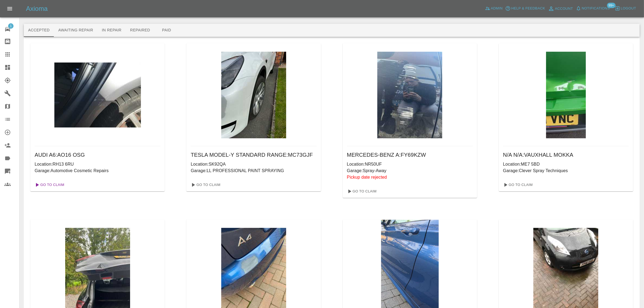
click at [57, 183] on link "Go To Claim" at bounding box center [48, 184] width 33 height 9
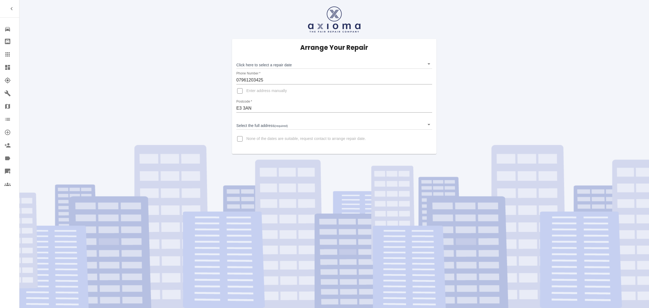
click at [286, 65] on body "Repair home Bodyshop home Claims Dashboard Explorer Garages Map Organization Cr…" at bounding box center [324, 154] width 649 height 308
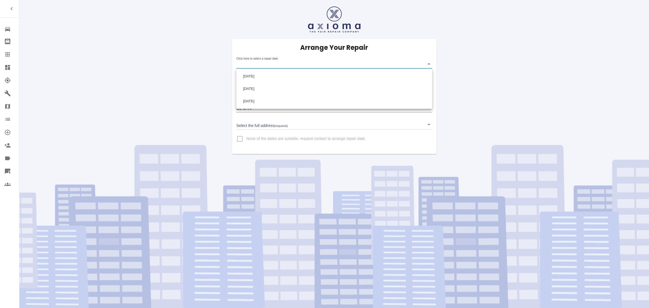
click at [172, 68] on div at bounding box center [324, 154] width 649 height 308
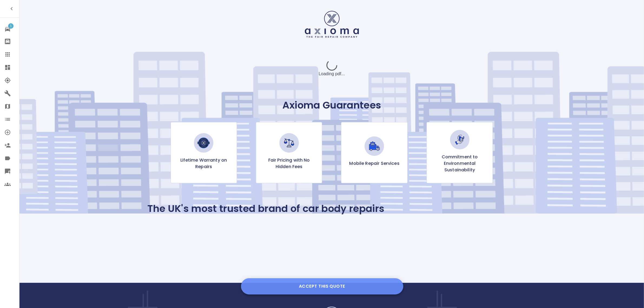
click at [340, 285] on button "Accept this Quote" at bounding box center [322, 286] width 162 height 16
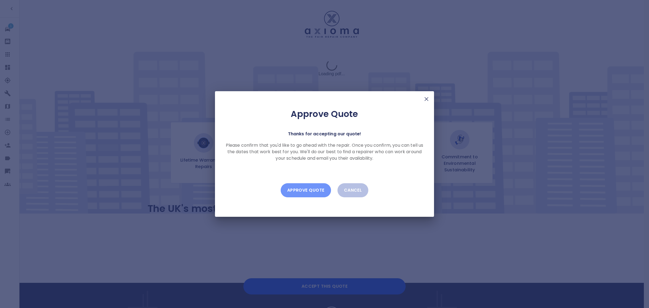
click at [309, 189] on button "Approve Quote" at bounding box center [306, 190] width 50 height 14
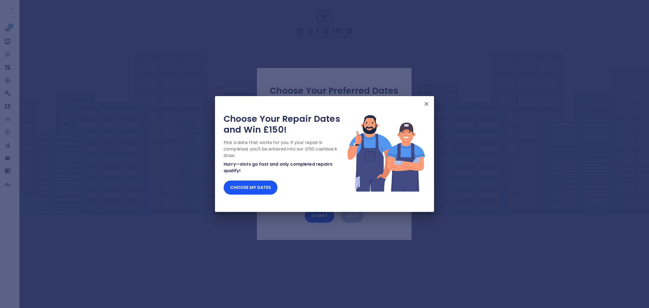
click at [7, 56] on div "Choose Your Repair Dates and Win £150! Pick a date that works for you. If your …" at bounding box center [324, 154] width 649 height 308
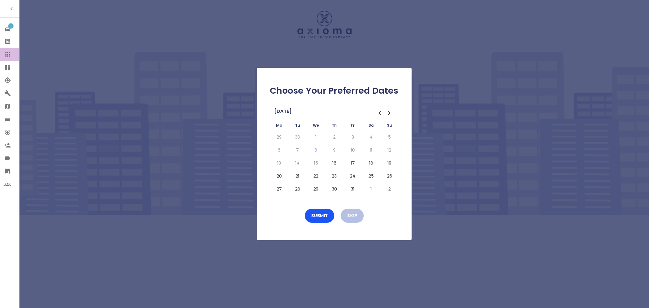
click at [7, 56] on icon at bounding box center [7, 54] width 4 height 4
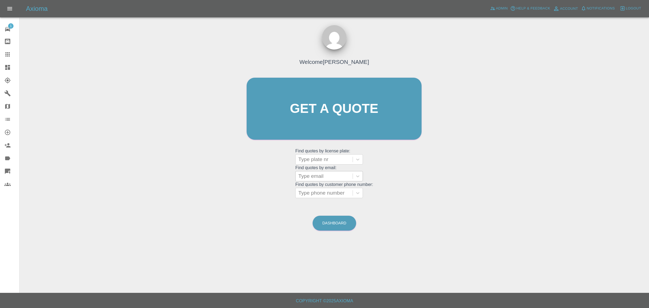
click at [323, 161] on grid "Find quotes by license plate: Type plate nr Find quotes by email: Type email Fi…" at bounding box center [334, 173] width 78 height 50
paste input "kristopherlfittall@hotmail.co.uk"
type input "kristopherlfittall@hotmail.co.uk"
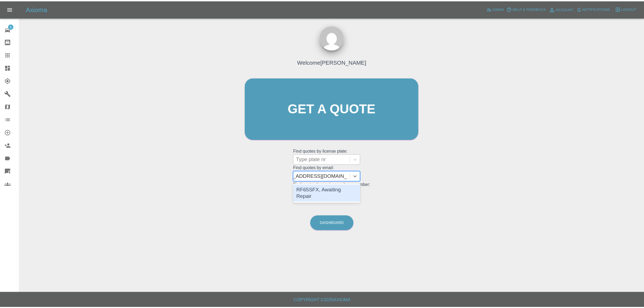
scroll to position [0, 16]
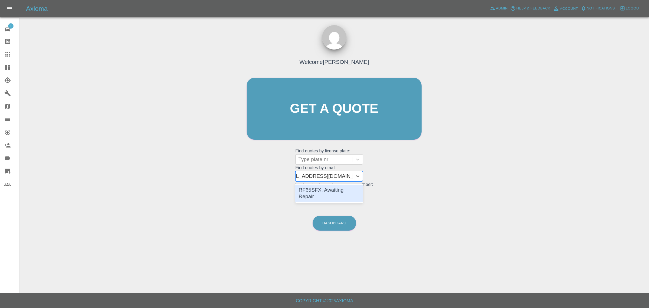
click at [322, 191] on div "RF65SFX, Awaiting Repair" at bounding box center [329, 192] width 68 height 17
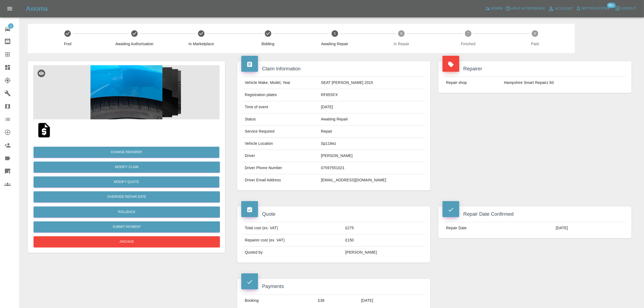
scroll to position [237, 0]
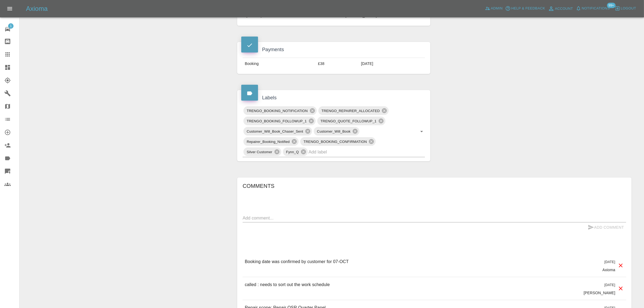
click at [385, 215] on div "x" at bounding box center [434, 218] width 383 height 9
paste textarea "Hi, i had a phone call yesterday saying he has had van troubles and was unable …"
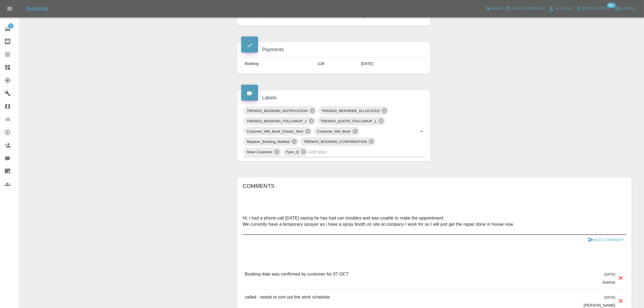
type textarea "Hi, i had a phone call yesterday saying he has had van troubles and was unable …"
click at [606, 243] on button "Add Comment" at bounding box center [605, 240] width 41 height 10
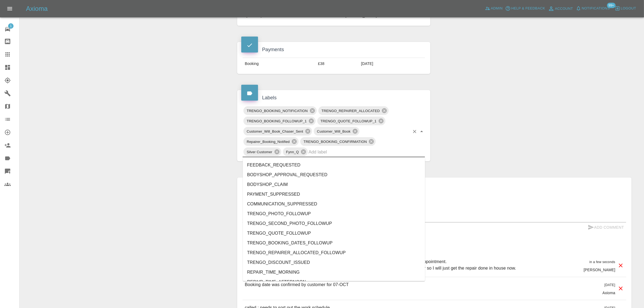
click at [344, 153] on input "text" at bounding box center [359, 152] width 101 height 8
type input "no"
click at [293, 201] on li "REPAIRER_NO_SHOW" at bounding box center [334, 204] width 182 height 10
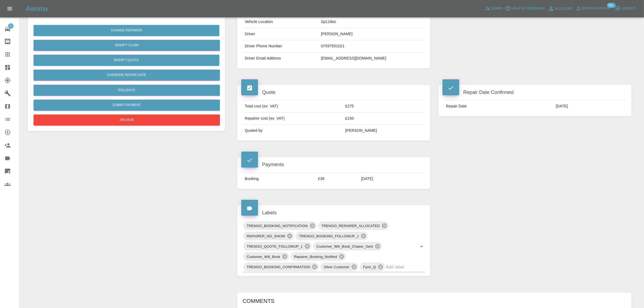
scroll to position [203, 0]
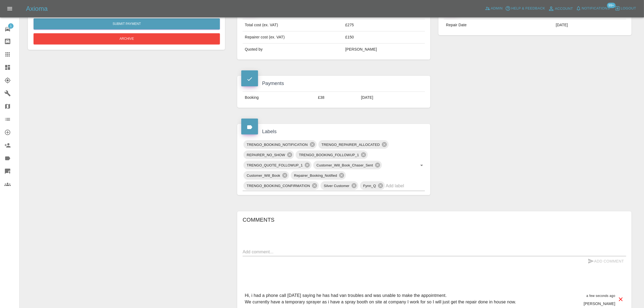
click at [6, 56] on icon at bounding box center [7, 54] width 4 height 4
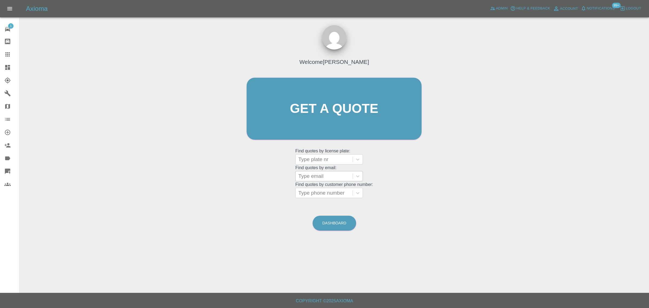
click at [325, 174] on div at bounding box center [324, 176] width 52 height 8
paste input "michelle.laing74@gmail.com"
type input "michelle.laing74@gmail.co"
click at [322, 191] on div "WR22KKG, In Marketplace" at bounding box center [329, 192] width 68 height 17
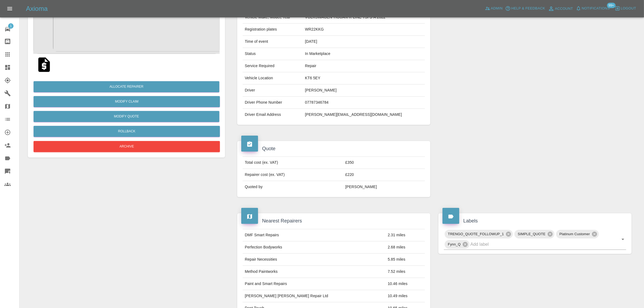
scroll to position [49, 0]
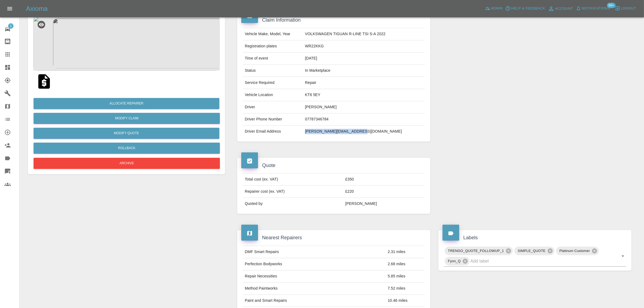
drag, startPoint x: 306, startPoint y: 131, endPoint x: 373, endPoint y: 138, distance: 66.8
click at [373, 137] on tr "Driver Email Address michelle.laing74@gmail.com" at bounding box center [334, 131] width 182 height 12
copy tr "michelle.laing74@gmail.com"
click at [7, 54] on icon at bounding box center [7, 54] width 4 height 4
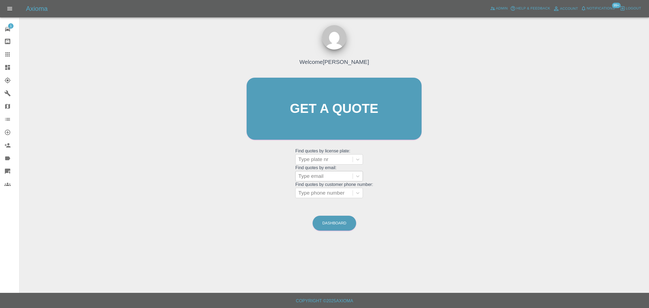
click at [307, 180] on div at bounding box center [324, 176] width 52 height 8
paste input "sonyadasilva1@gmail.com"
type input "sonyadasilva1@gmail."
click at [315, 191] on div "AJ16FFS, Awaiting Repair" at bounding box center [329, 189] width 68 height 11
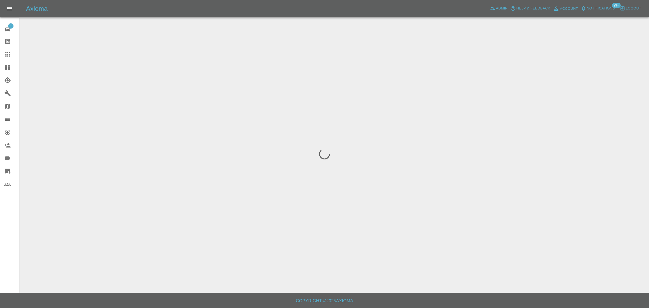
click at [18, 218] on div "1 Repair home Bodyshop home Claims Dashboard Explorer Garages Map Organization …" at bounding box center [9, 154] width 19 height 308
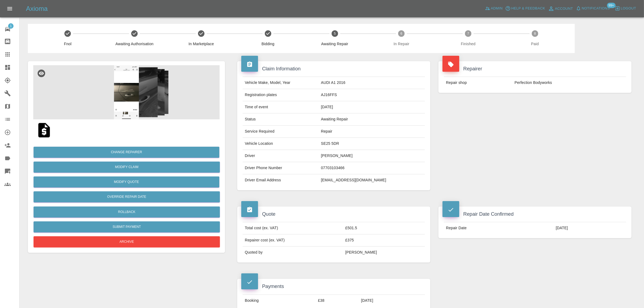
click at [7, 49] on link "Claims" at bounding box center [9, 54] width 19 height 13
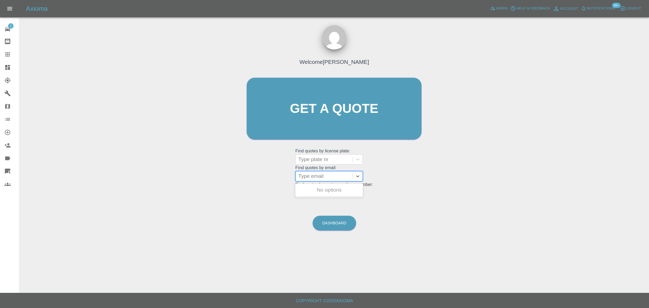
click at [324, 180] on div at bounding box center [324, 176] width 52 height 8
paste input "[EMAIL_ADDRESS][DOMAIN_NAME]"
type input "brianchoy117@gmail.co"
click at [311, 190] on div "VOLVO V60 2020, Awaiting Repair" at bounding box center [329, 192] width 68 height 17
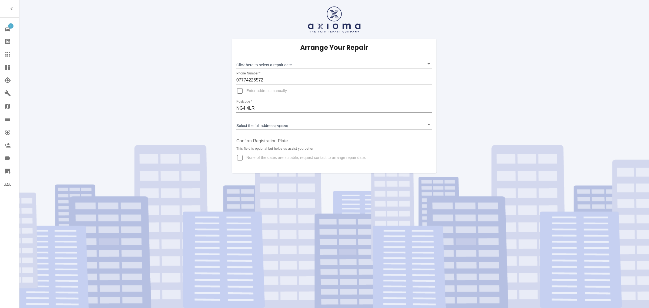
click at [291, 63] on body "1 Repair home Bodyshop home Claims Dashboard Explorer Garages Map Organization …" at bounding box center [324, 154] width 649 height 308
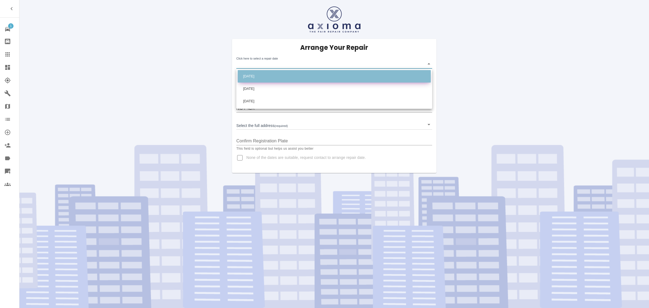
click at [278, 77] on li "[DATE]" at bounding box center [334, 76] width 193 height 12
type input "[DATE]T00:00:00.000Z"
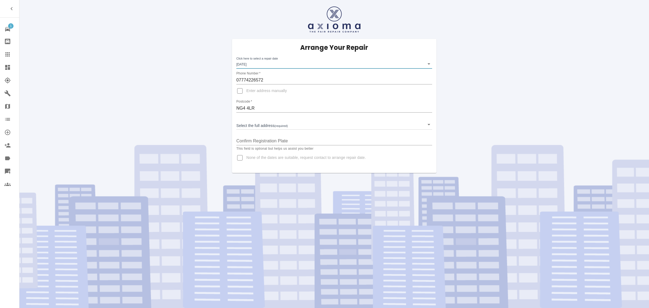
click at [260, 126] on body "1 Repair home Bodyshop home Claims Dashboard Explorer Garages Map Organization …" at bounding box center [324, 154] width 649 height 308
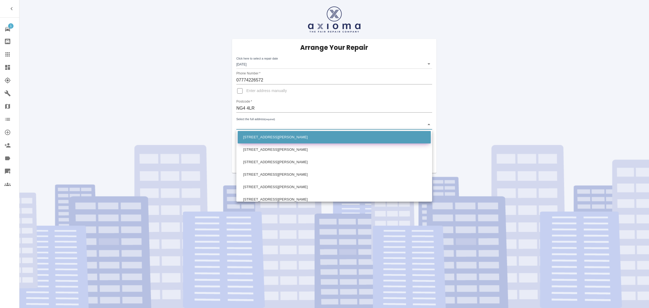
click at [259, 137] on li "[STREET_ADDRESS][PERSON_NAME]" at bounding box center [334, 137] width 193 height 12
type input "[STREET_ADDRESS][PERSON_NAME]"
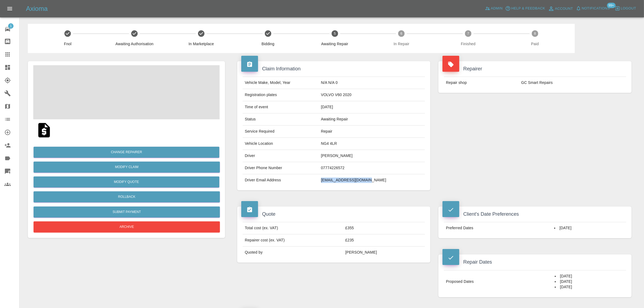
drag, startPoint x: 333, startPoint y: 181, endPoint x: 405, endPoint y: 179, distance: 72.0
click at [405, 179] on tr "Driver Email Address [EMAIL_ADDRESS][DOMAIN_NAME]" at bounding box center [334, 180] width 182 height 12
copy tr "[EMAIL_ADDRESS][DOMAIN_NAME]"
click at [136, 214] on button "Submit Payment" at bounding box center [127, 211] width 186 height 11
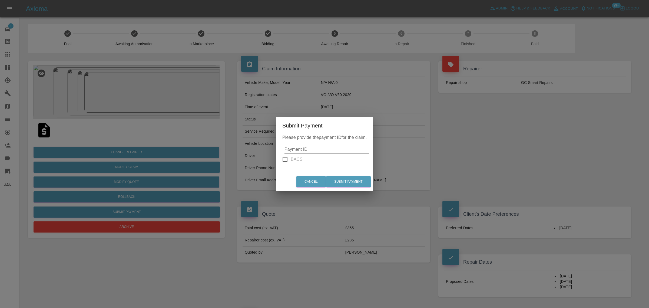
click at [303, 150] on input "Payment ID" at bounding box center [326, 149] width 84 height 9
paste input "pi_3SFcB2A4aDea5wMj1W1zaro2"
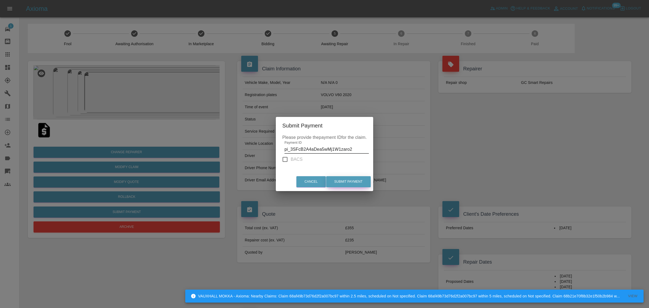
type input "pi_3SFcB2A4aDea5wMj1W1zaro2"
click at [347, 185] on button "Submit Payment" at bounding box center [348, 181] width 45 height 11
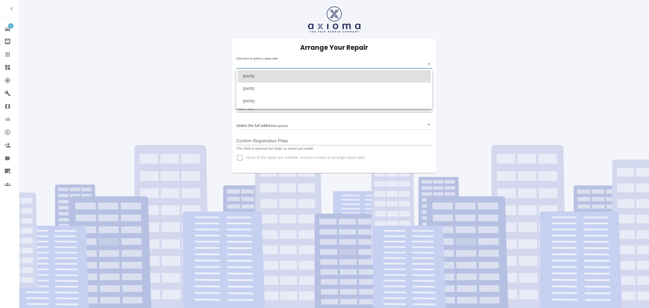
click at [244, 60] on body "1 Repair home Bodyshop home Claims Dashboard Explorer Garages Map Organization …" at bounding box center [324, 154] width 649 height 308
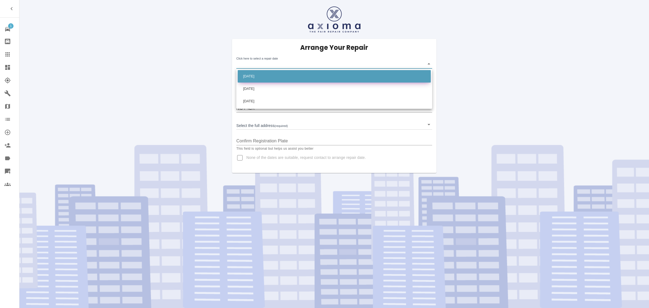
click at [247, 74] on li "[DATE]" at bounding box center [334, 76] width 193 height 12
type input "[DATE]T00:00:00.000Z"
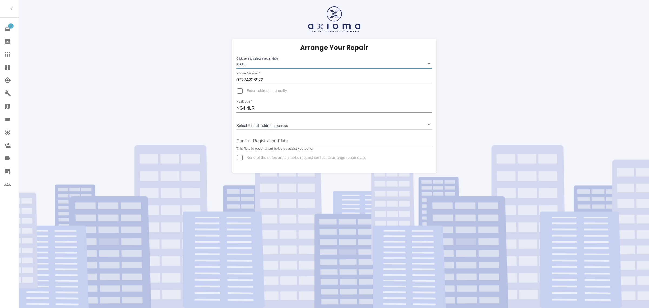
click at [279, 126] on body "1 Repair home Bodyshop home Claims Dashboard Explorer Garages Map Organization …" at bounding box center [324, 154] width 649 height 308
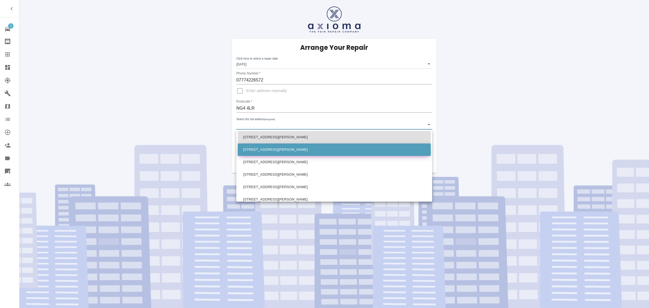
click at [277, 143] on li "[STREET_ADDRESS][PERSON_NAME]" at bounding box center [334, 149] width 193 height 12
type input "[STREET_ADDRESS][PERSON_NAME]"
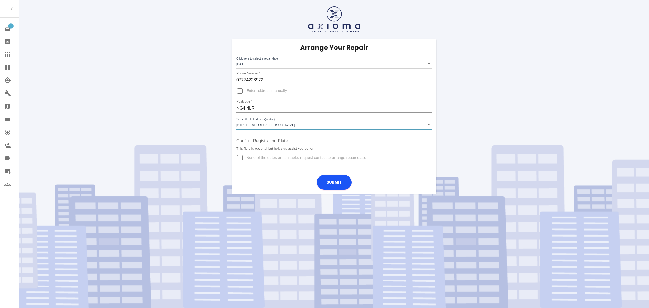
click at [163, 110] on div "Arrange Your Repair Click here to select a repair date [DATE] [DATE]T00:00:00.0…" at bounding box center [334, 97] width 638 height 194
click at [7, 52] on icon at bounding box center [7, 54] width 4 height 4
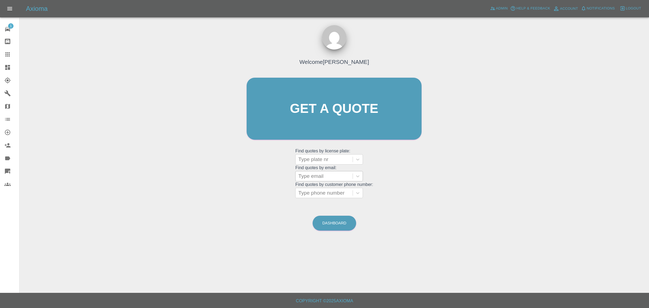
click at [332, 176] on div at bounding box center [324, 176] width 52 height 8
paste input "[EMAIL_ADDRESS][DOMAIN_NAME]"
type input "[EMAIL_ADDRESS][DOMAIN_NAME]"
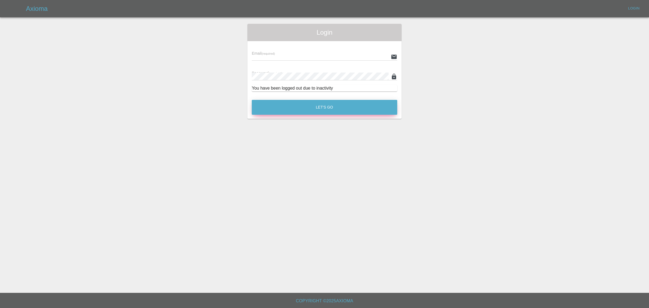
type input "[EMAIL_ADDRESS][DOMAIN_NAME]"
click at [305, 106] on button "Let's Go" at bounding box center [324, 107] width 145 height 15
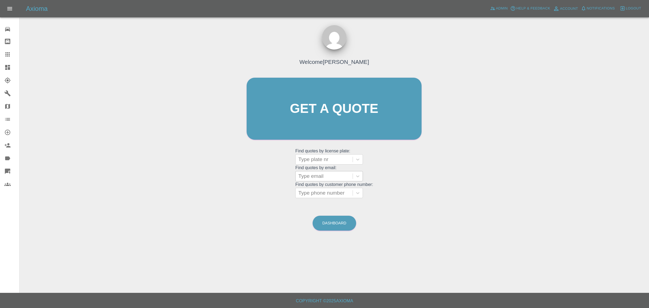
click at [310, 177] on div at bounding box center [324, 176] width 52 height 8
paste input "[EMAIL_ADDRESS][DOMAIN_NAME]"
type input "[EMAIL_ADDRESS][DOMAIN_NAME]"
click at [302, 191] on div "BL03TWW, Awaiting Authorisation" at bounding box center [329, 192] width 68 height 17
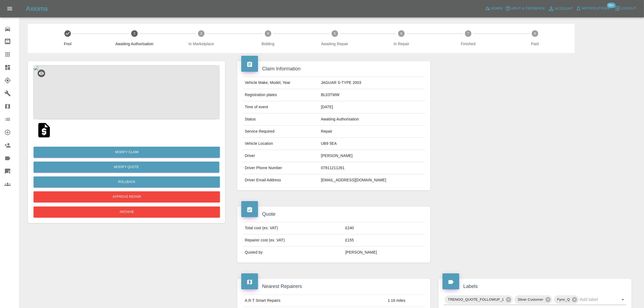
click at [134, 82] on img at bounding box center [126, 92] width 186 height 54
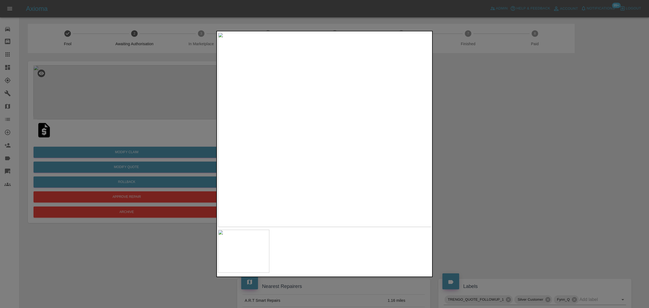
click at [422, 141] on img at bounding box center [325, 129] width 214 height 194
click at [141, 237] on div at bounding box center [324, 154] width 649 height 308
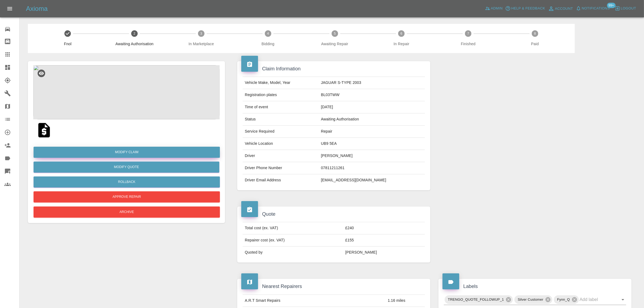
click at [130, 153] on link "Modify Claim" at bounding box center [127, 152] width 186 height 11
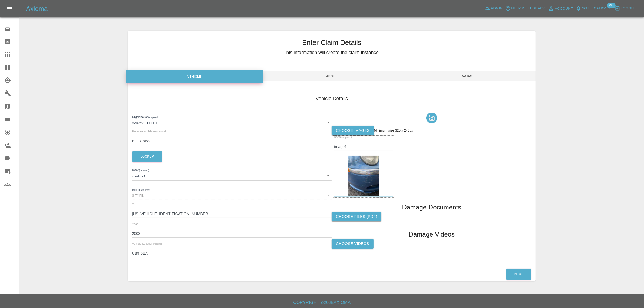
click at [347, 131] on label "Choose images" at bounding box center [353, 130] width 42 height 10
click at [0, 0] on input "Choose images" at bounding box center [0, 0] width 0 height 0
drag, startPoint x: 465, startPoint y: 75, endPoint x: 463, endPoint y: 87, distance: 11.7
click at [465, 75] on span "Damage" at bounding box center [468, 76] width 136 height 10
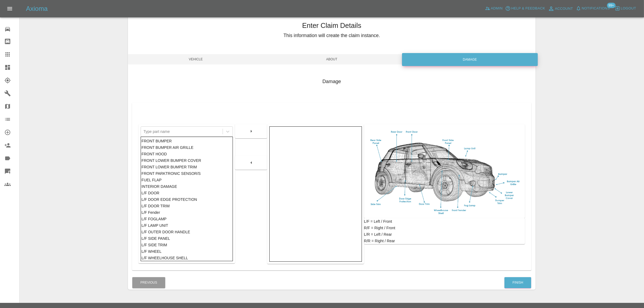
scroll to position [26, 0]
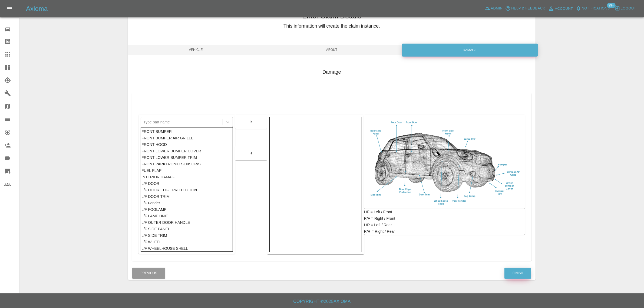
click at [518, 273] on button "Finish" at bounding box center [517, 272] width 27 height 11
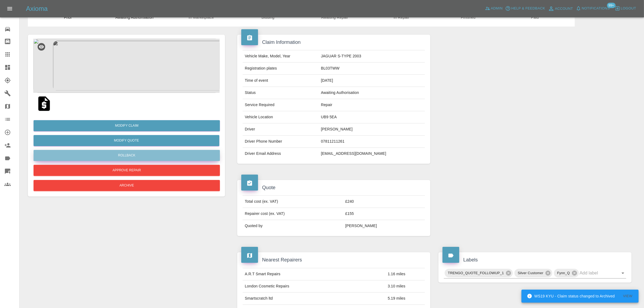
click at [111, 151] on button "Rollback" at bounding box center [127, 155] width 186 height 11
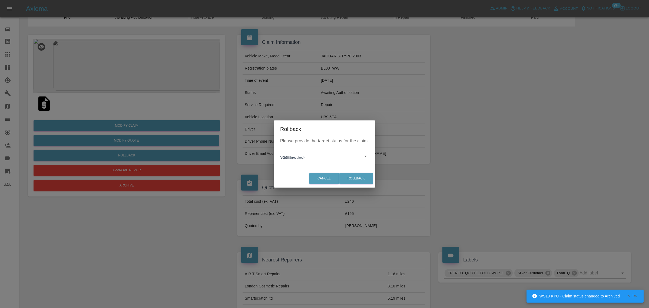
click at [330, 157] on body "WS19 KYU - Claim status changed to Archived View Axioma Admin Help & Feedback A…" at bounding box center [324, 276] width 649 height 604
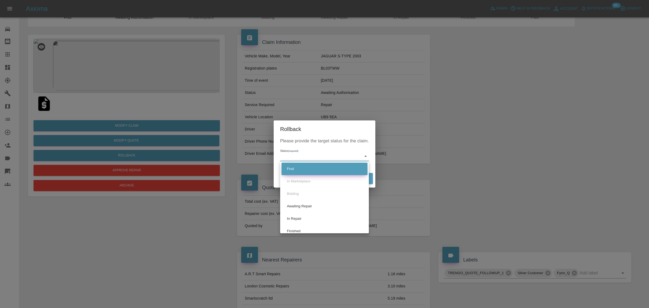
click at [300, 170] on li "Fnol" at bounding box center [324, 169] width 86 height 12
type input "fnol"
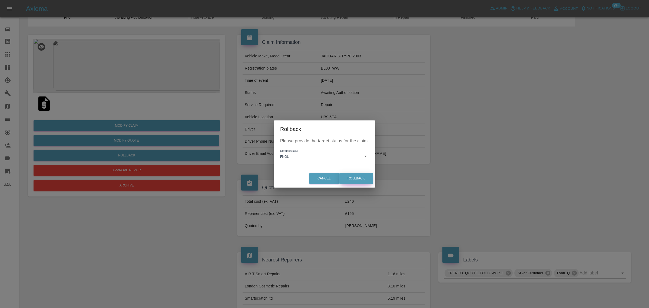
click at [356, 181] on button "Rollback" at bounding box center [356, 178] width 34 height 11
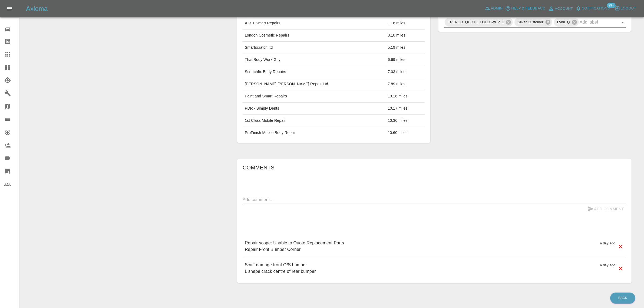
scroll to position [297, 0]
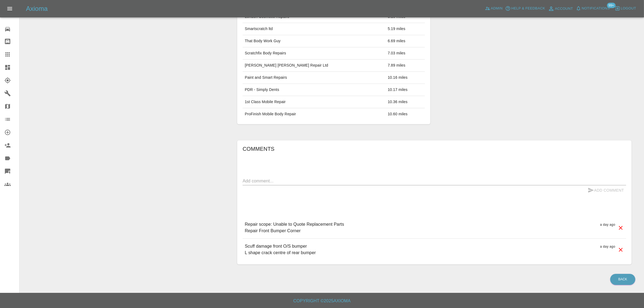
click at [310, 180] on textarea at bounding box center [434, 181] width 383 height 6
paste textarea "Please can you add this small repair to the quote. Just 2 tiny blobs! Thanks"
type textarea "Please can you add this small repair to the quote. Just 2 tiny blobs! Thanks"
click at [603, 189] on button "Add Comment" at bounding box center [605, 190] width 41 height 10
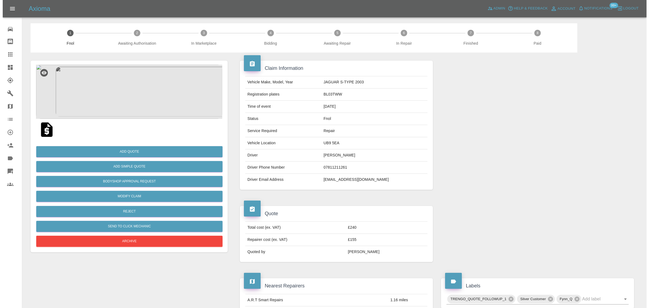
scroll to position [0, 0]
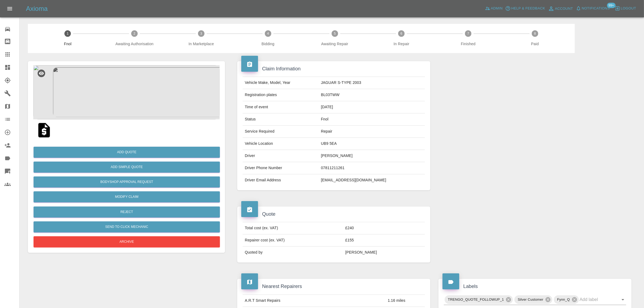
click at [6, 54] on icon at bounding box center [7, 54] width 6 height 6
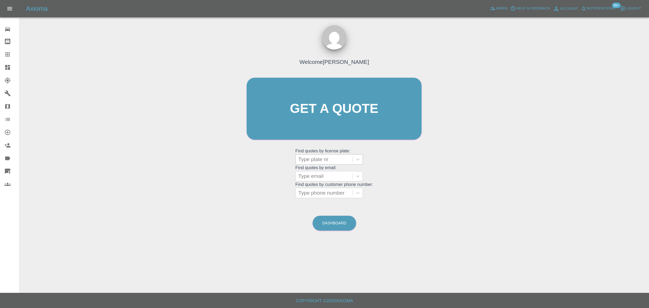
click at [333, 160] on div at bounding box center [324, 159] width 52 height 8
paste input "TN23 4QG"
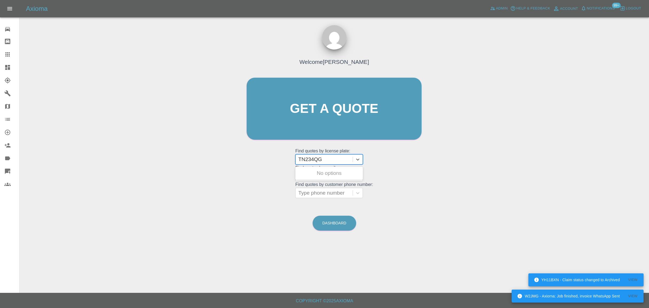
type input "TN234QG"
click at [312, 172] on div at bounding box center [324, 176] width 52 height 8
paste input "[EMAIL_ADDRESS][DOMAIN_NAME]"
type input "[EMAIL_ADDRESS][DOMAIN_NAME]"
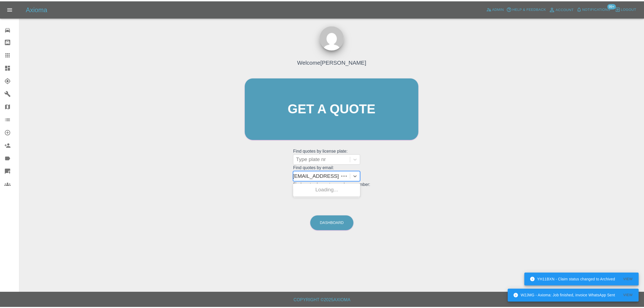
scroll to position [0, 0]
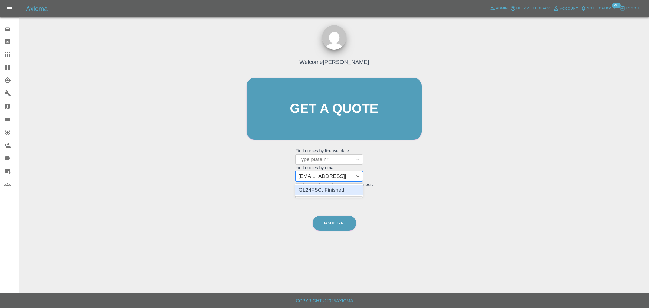
click at [303, 189] on div "GL24FSC, Finished" at bounding box center [329, 189] width 68 height 11
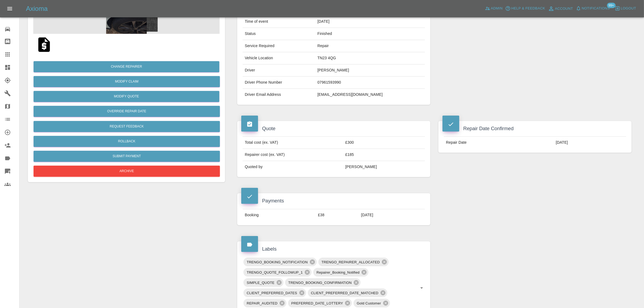
scroll to position [237, 0]
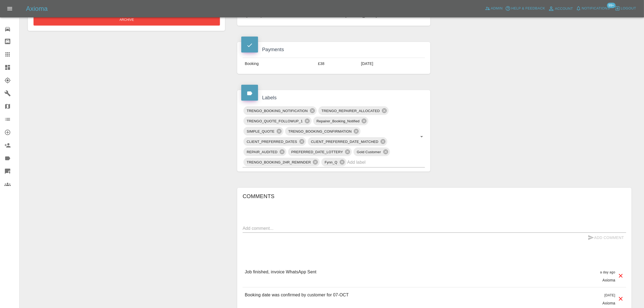
click at [5, 54] on icon at bounding box center [7, 54] width 6 height 6
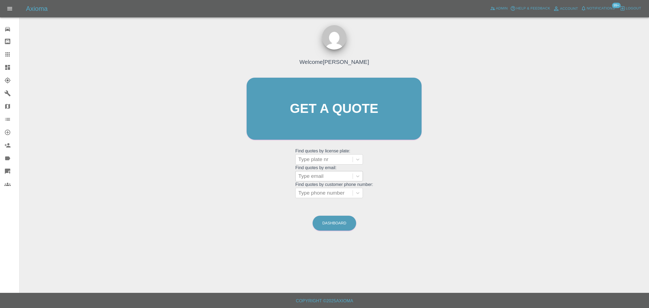
click at [314, 178] on div at bounding box center [324, 176] width 52 height 8
paste input "[EMAIL_ADDRESS][PERSON_NAME][DOMAIN_NAME]"
type input "[EMAIL_ADDRESS][PERSON_NAME][DOMAIN_NAME]"
click at [312, 191] on div "FP23 EKE, Awaiting Authorisation" at bounding box center [329, 192] width 68 height 17
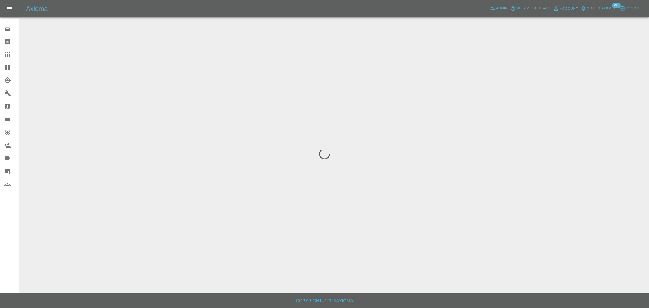
click at [4, 252] on div "0 Repair home Bodyshop home Claims Dashboard Explorer Garages Map Organization …" at bounding box center [9, 154] width 19 height 308
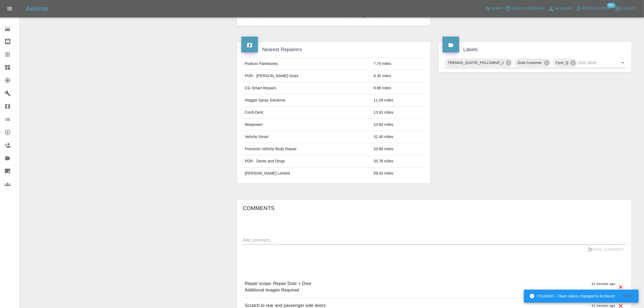
scroll to position [34, 0]
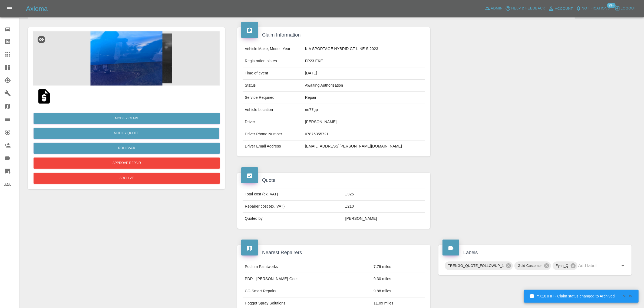
click at [128, 64] on img at bounding box center [126, 58] width 186 height 54
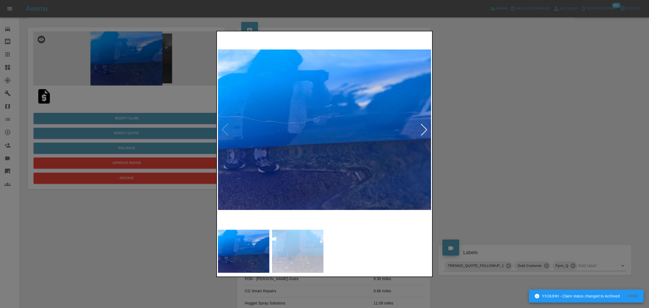
click at [421, 130] on div at bounding box center [424, 130] width 12 height 12
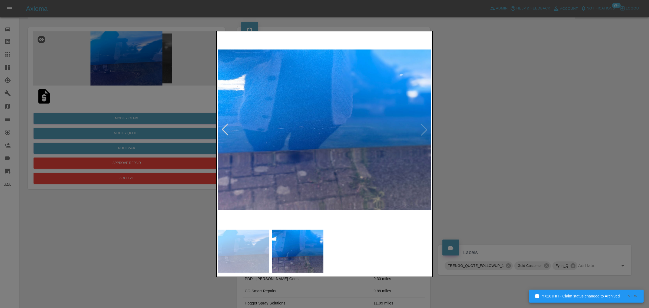
click at [421, 130] on img at bounding box center [325, 129] width 214 height 194
click at [221, 129] on div at bounding box center [225, 130] width 12 height 12
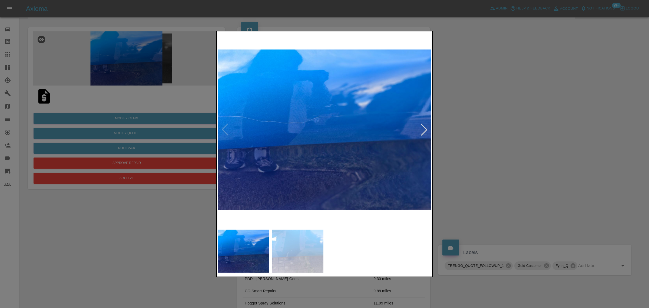
click at [461, 165] on div at bounding box center [324, 154] width 649 height 308
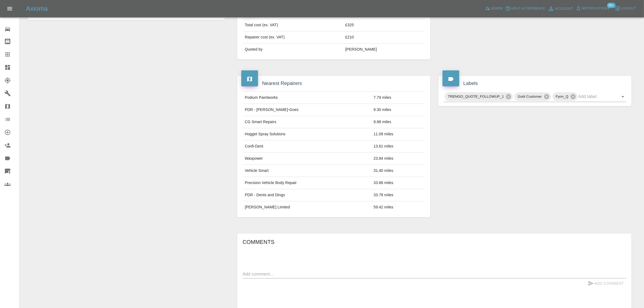
scroll to position [291, 0]
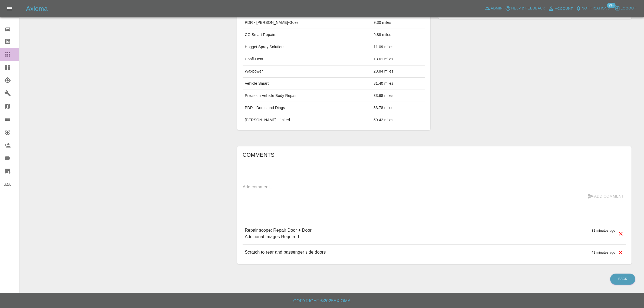
click at [3, 55] on link "Claims" at bounding box center [9, 54] width 19 height 13
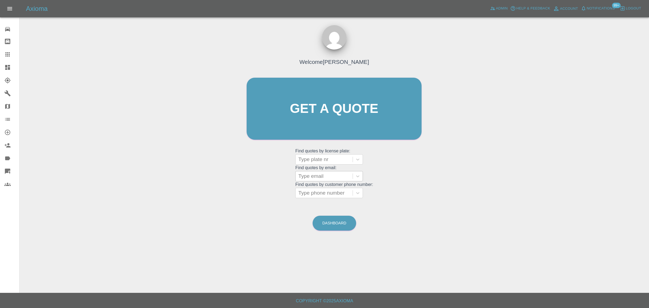
click at [307, 179] on div at bounding box center [324, 176] width 52 height 8
paste input "[PERSON_NAME][EMAIL_ADDRESS][PERSON_NAME][DOMAIN_NAME]"
type input "[PERSON_NAME].[PERSON_NAME]@h"
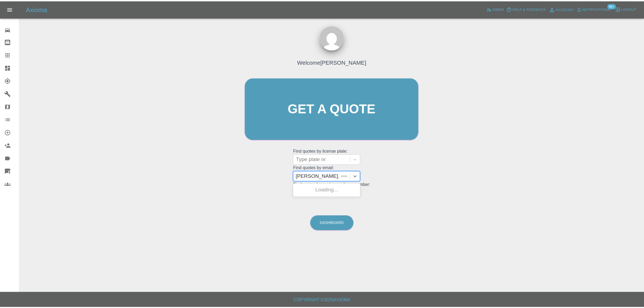
scroll to position [0, 0]
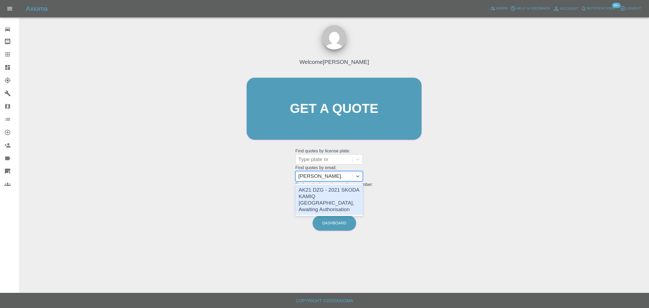
click at [310, 189] on div "AK21 DZG - 2021 SKODA KAMIQ [GEOGRAPHIC_DATA], Awaiting Authorisation" at bounding box center [329, 199] width 68 height 30
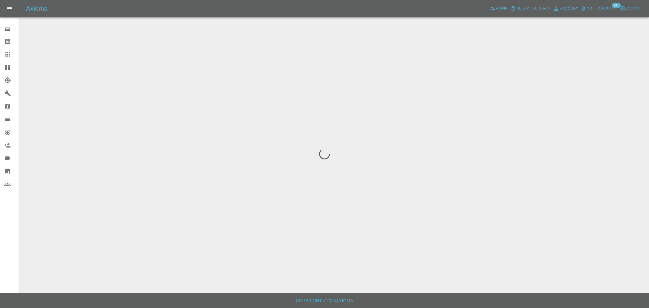
click at [12, 248] on div "0 Repair home Bodyshop home Claims Dashboard Explorer Garages Map Organization …" at bounding box center [9, 154] width 19 height 308
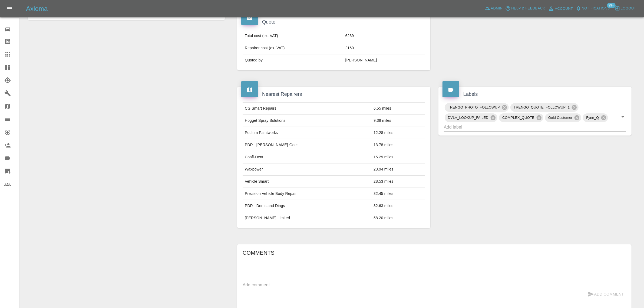
scroll to position [291, 0]
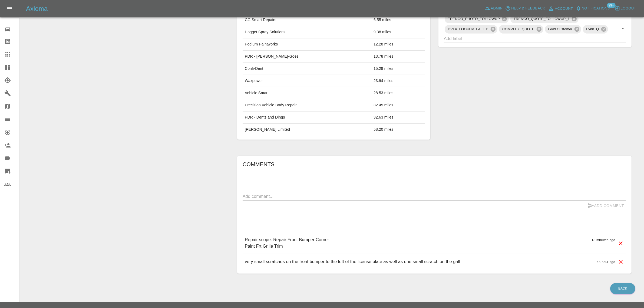
click at [372, 134] on div "Nearest Repairers CG Smart Repairs 6.55 miles Hogget Spray Solutions 9.38 miles…" at bounding box center [333, 68] width 201 height 157
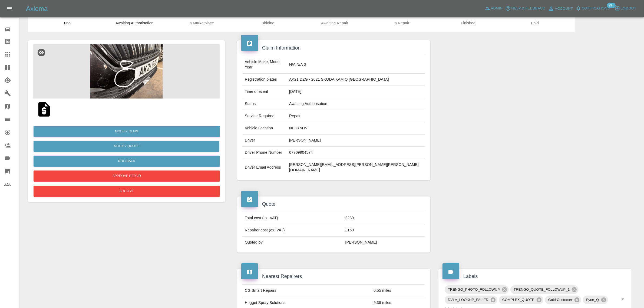
click at [44, 110] on img at bounding box center [43, 109] width 17 height 17
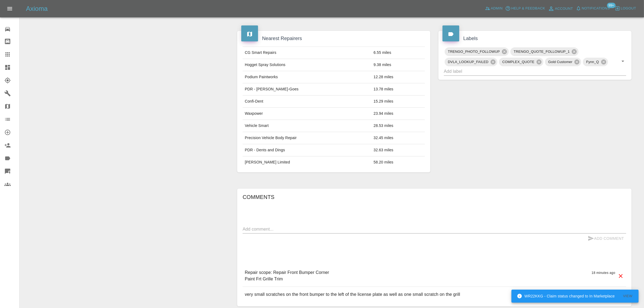
scroll to position [291, 0]
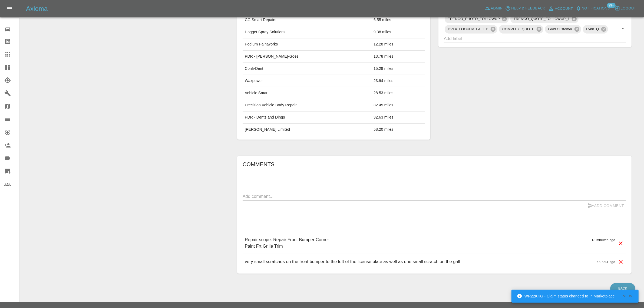
click at [8, 56] on icon at bounding box center [7, 54] width 6 height 6
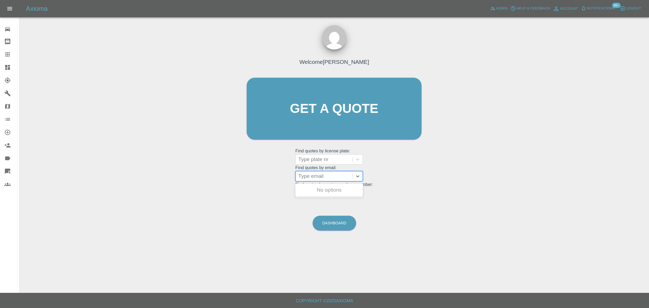
click at [327, 176] on div at bounding box center [324, 176] width 52 height 8
paste input "[EMAIL_ADDRESS][DOMAIN_NAME]"
type input "[EMAIL_ADDRESS][DOMAIN_NAME]"
click at [318, 194] on div "HX16OKK, Awaiting Authorisation" at bounding box center [329, 192] width 68 height 17
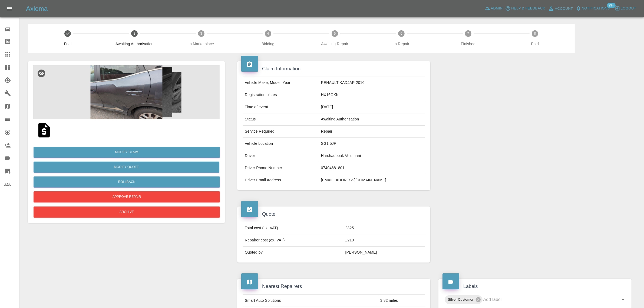
click at [118, 95] on img at bounding box center [126, 92] width 186 height 54
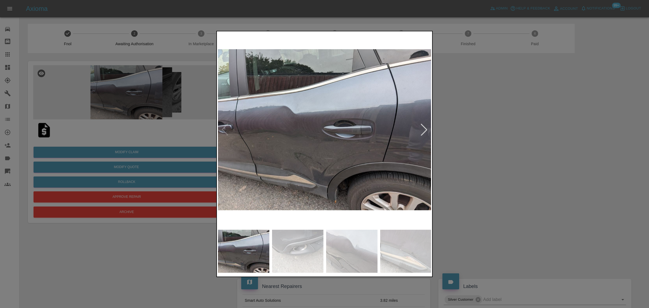
click at [424, 130] on div at bounding box center [424, 130] width 12 height 12
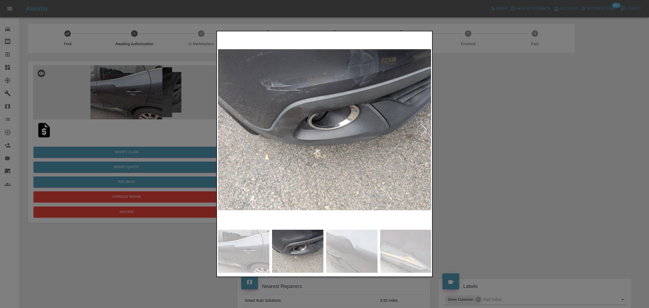
click at [425, 130] on div at bounding box center [424, 130] width 12 height 12
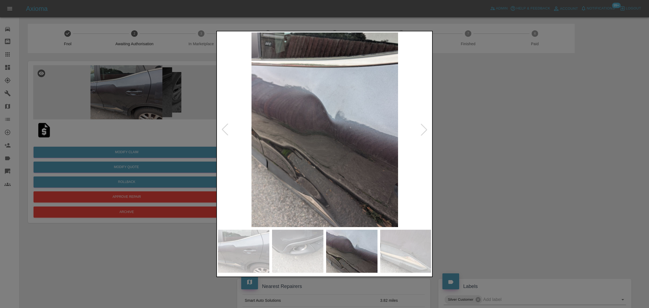
click at [425, 130] on div at bounding box center [424, 130] width 12 height 12
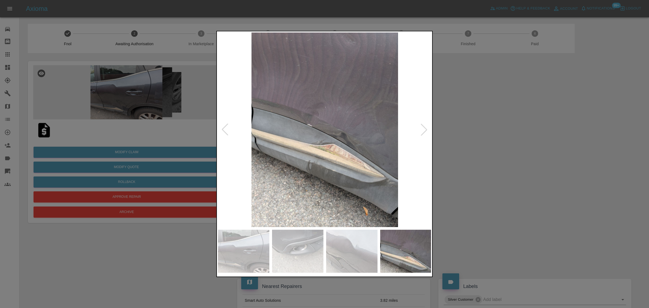
click at [425, 130] on div at bounding box center [424, 130] width 12 height 12
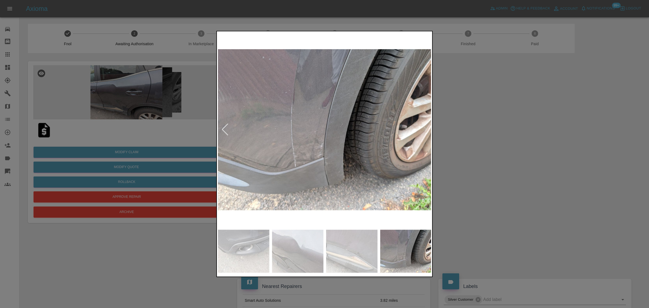
click at [425, 130] on img at bounding box center [325, 129] width 214 height 194
click at [463, 140] on div at bounding box center [324, 154] width 649 height 308
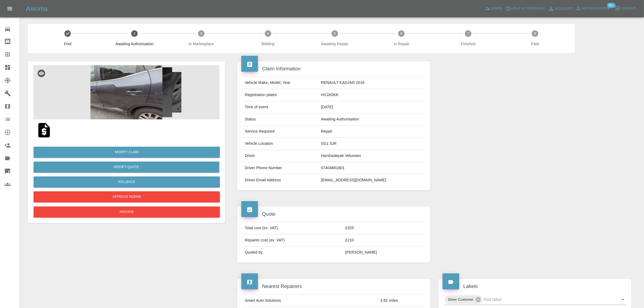
click at [14, 56] on div at bounding box center [11, 54] width 15 height 6
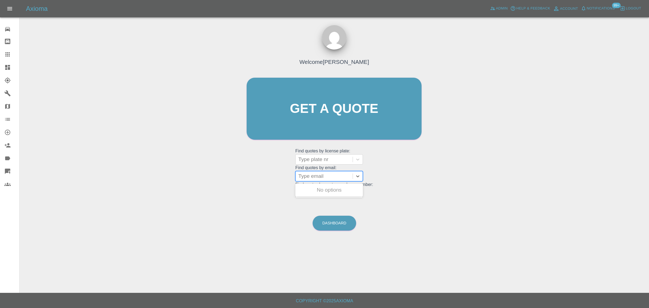
click at [309, 174] on div at bounding box center [324, 176] width 52 height 8
paste input "[EMAIL_ADDRESS][DOMAIN_NAME]"
type input "[EMAIL_ADDRESS][DOMAIN_NAME]"
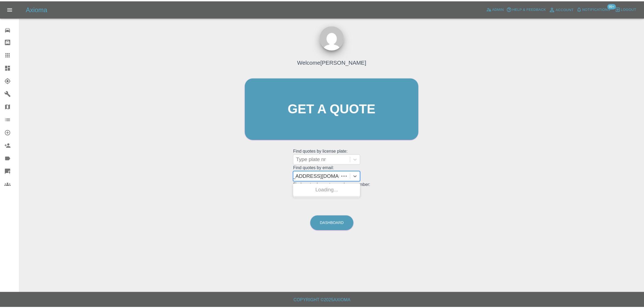
scroll to position [0, 12]
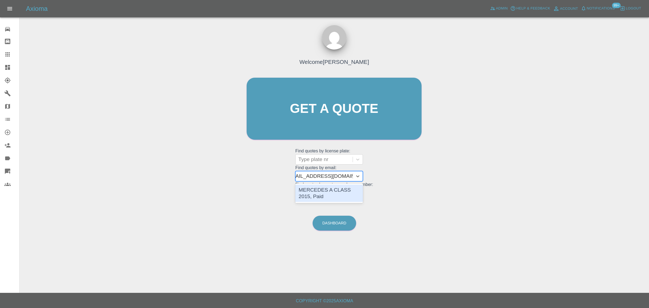
click at [313, 191] on div "MERCEDES A CLASS 2015, Paid" at bounding box center [329, 192] width 68 height 17
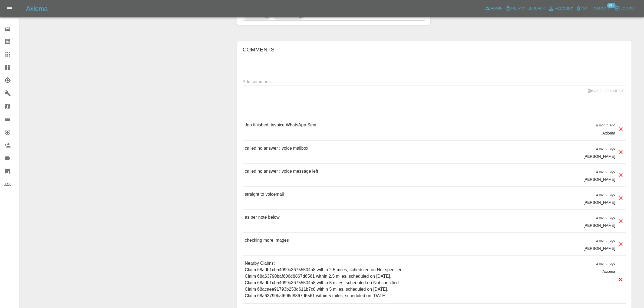
scroll to position [237, 0]
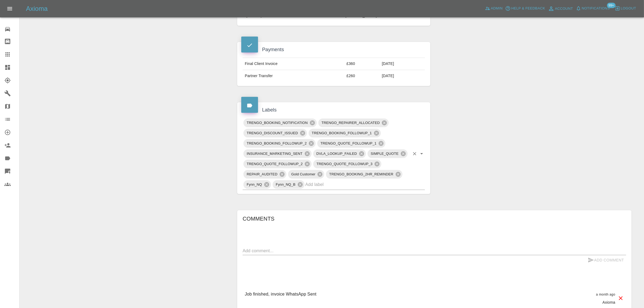
click at [325, 184] on input "text" at bounding box center [357, 184] width 104 height 8
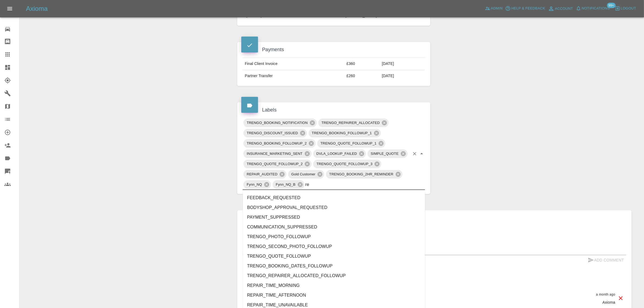
type input "rec"
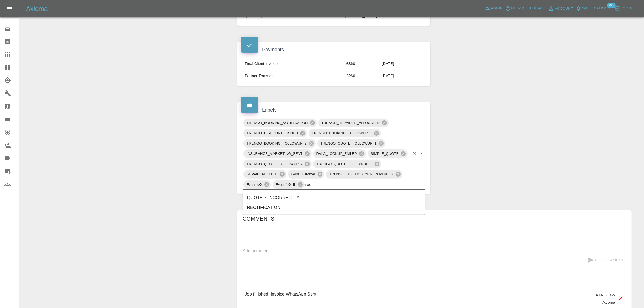
click at [277, 208] on li "RECTIFICATION" at bounding box center [334, 208] width 182 height 10
click at [272, 252] on textarea at bounding box center [434, 250] width 383 height 6
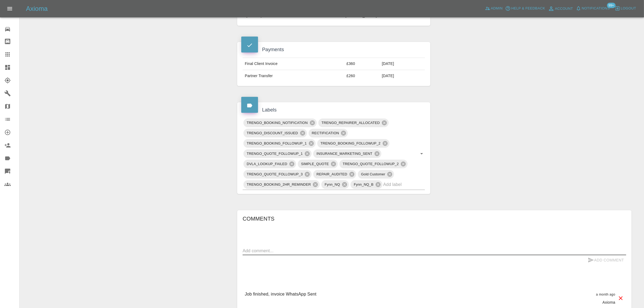
paste textarea "[URL][DOMAIN_NAME]"
click at [307, 252] on textarea "[URL][DOMAIN_NAME]" at bounding box center [434, 250] width 383 height 6
paste textarea "Hi, I’ve seen some white spots where the work was done on the car , I’ve been i…"
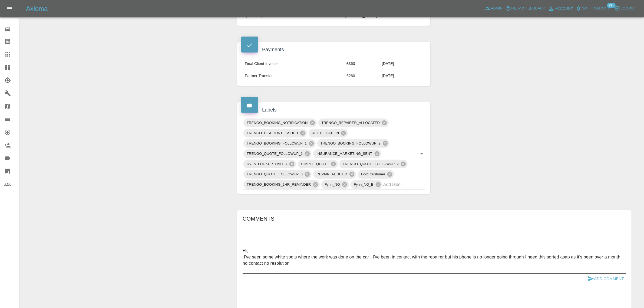
type textarea "Hi, I’ve seen some white spots where the work was done on the car , I’ve been i…"
click at [593, 280] on icon "submit" at bounding box center [591, 278] width 6 height 6
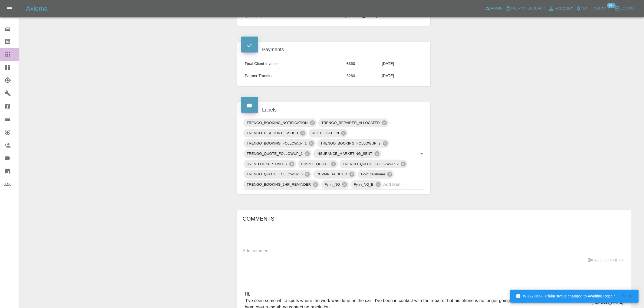
drag, startPoint x: 9, startPoint y: 53, endPoint x: 341, endPoint y: 168, distance: 351.0
click at [9, 53] on icon at bounding box center [7, 54] width 6 height 6
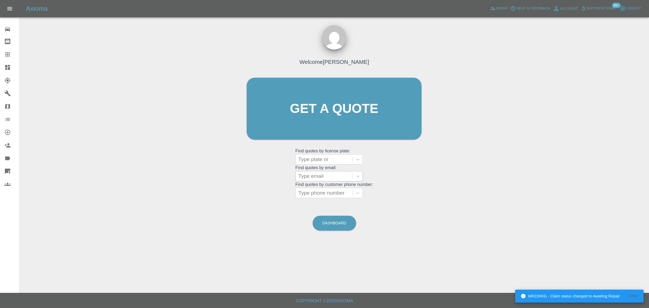
click at [320, 175] on div at bounding box center [324, 176] width 52 height 8
paste input "[PERSON_NAME][EMAIL_ADDRESS][PERSON_NAME][DOMAIN_NAME]"
type input "[PERSON_NAME][EMAIL_ADDRESS][PERSON_NAME][DOMAIN_NAME]"
click at [314, 193] on div "LF19EGE, Awaiting Repair" at bounding box center [329, 192] width 68 height 17
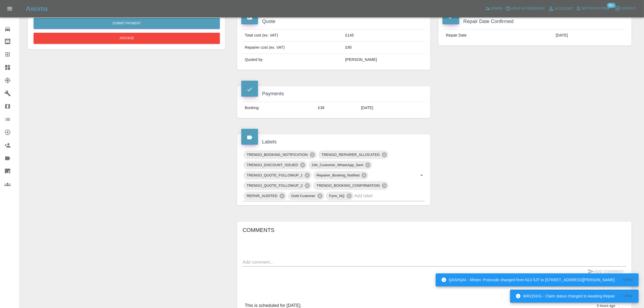
scroll to position [237, 0]
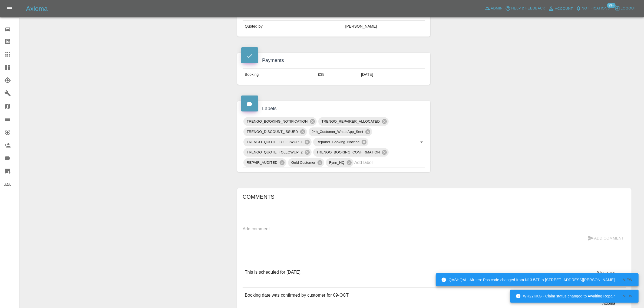
click at [322, 226] on textarea at bounding box center [434, 229] width 383 height 6
paste textarea "You have sent me this reminder about my repair. Your repairer, [PERSON_NAME], m…"
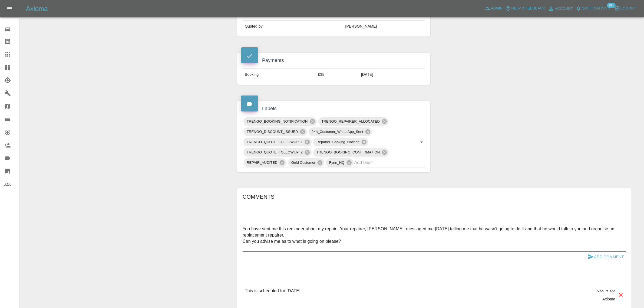
type textarea "You have sent me this reminder about my repair. Your repairer, [PERSON_NAME], m…"
click at [597, 252] on button "Add Comment" at bounding box center [605, 257] width 41 height 10
